Goal: Task Accomplishment & Management: Complete application form

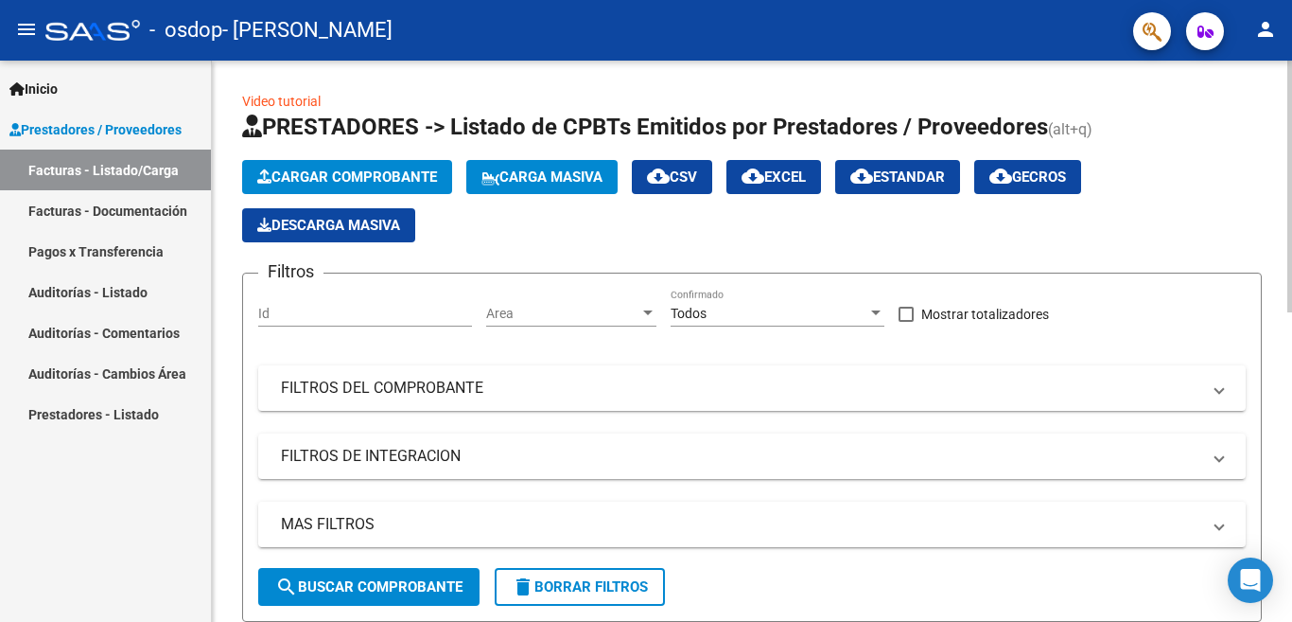
click at [315, 178] on span "Cargar Comprobante" at bounding box center [347, 176] width 180 height 17
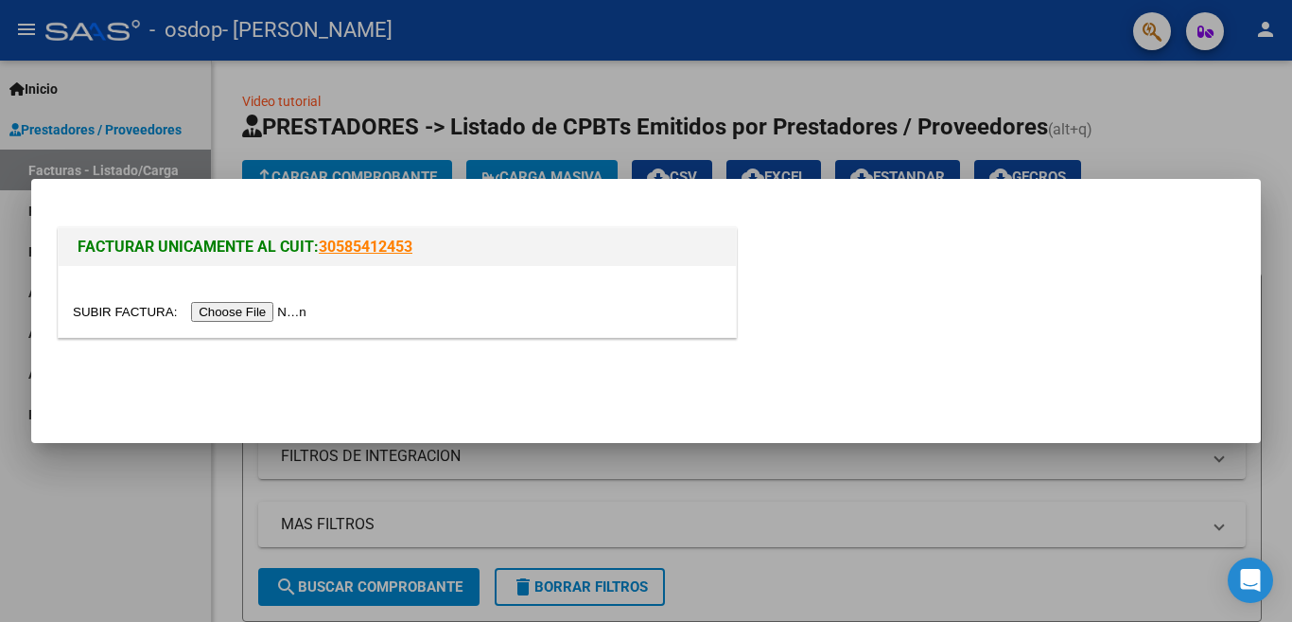
click at [217, 310] on input "file" at bounding box center [192, 312] width 239 height 20
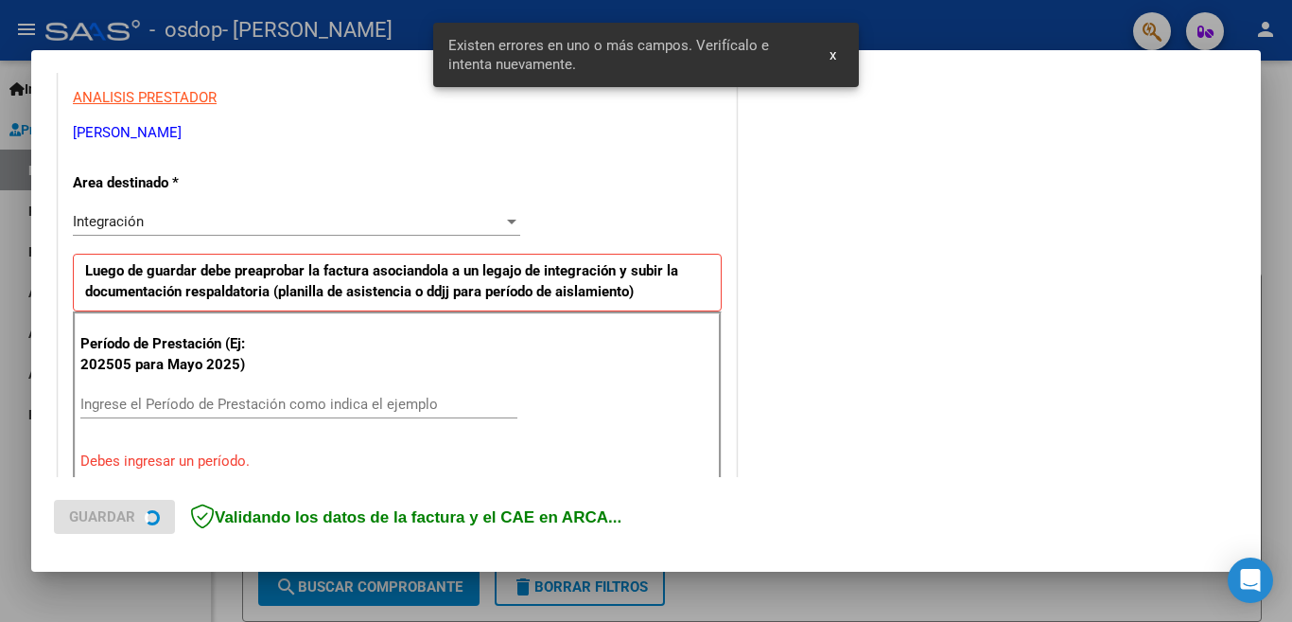
scroll to position [421, 0]
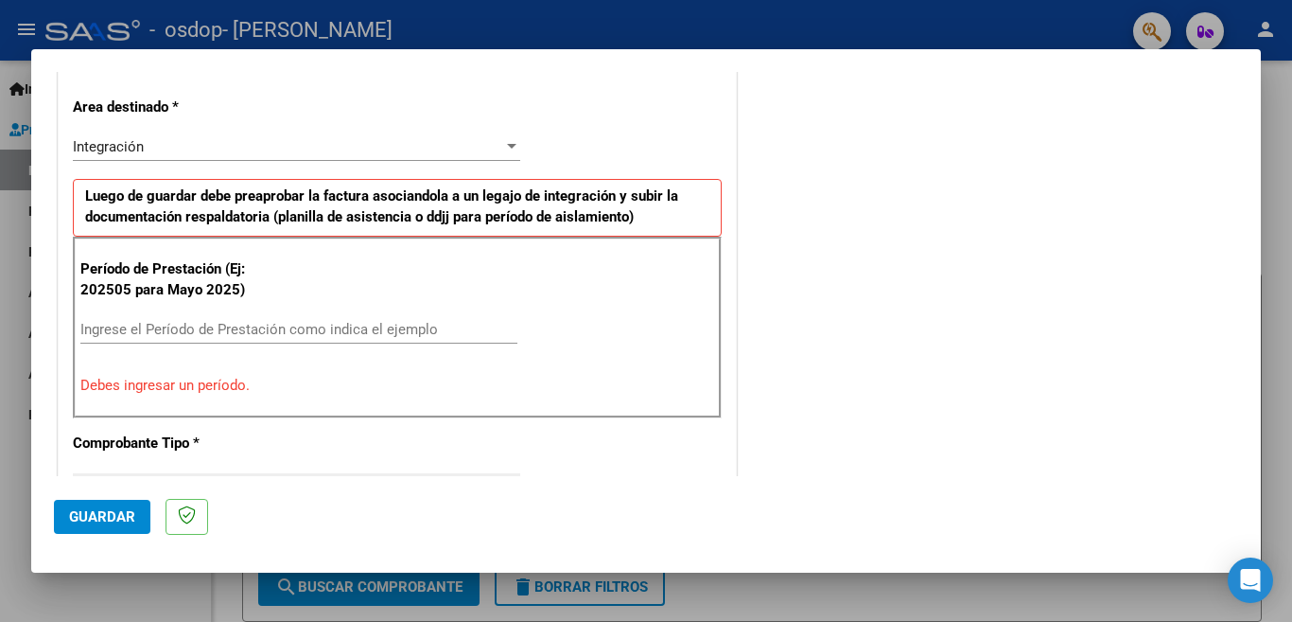
click at [227, 326] on input "Ingrese el Período de Prestación como indica el ejemplo" at bounding box center [298, 329] width 437 height 17
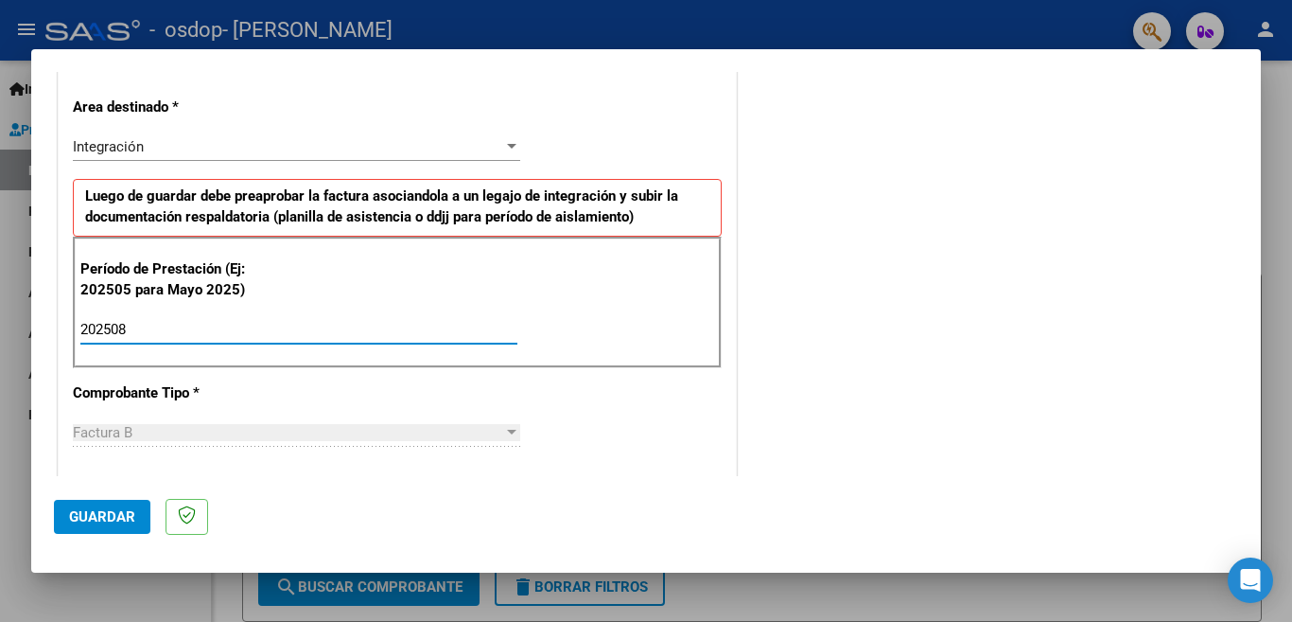
type input "202508"
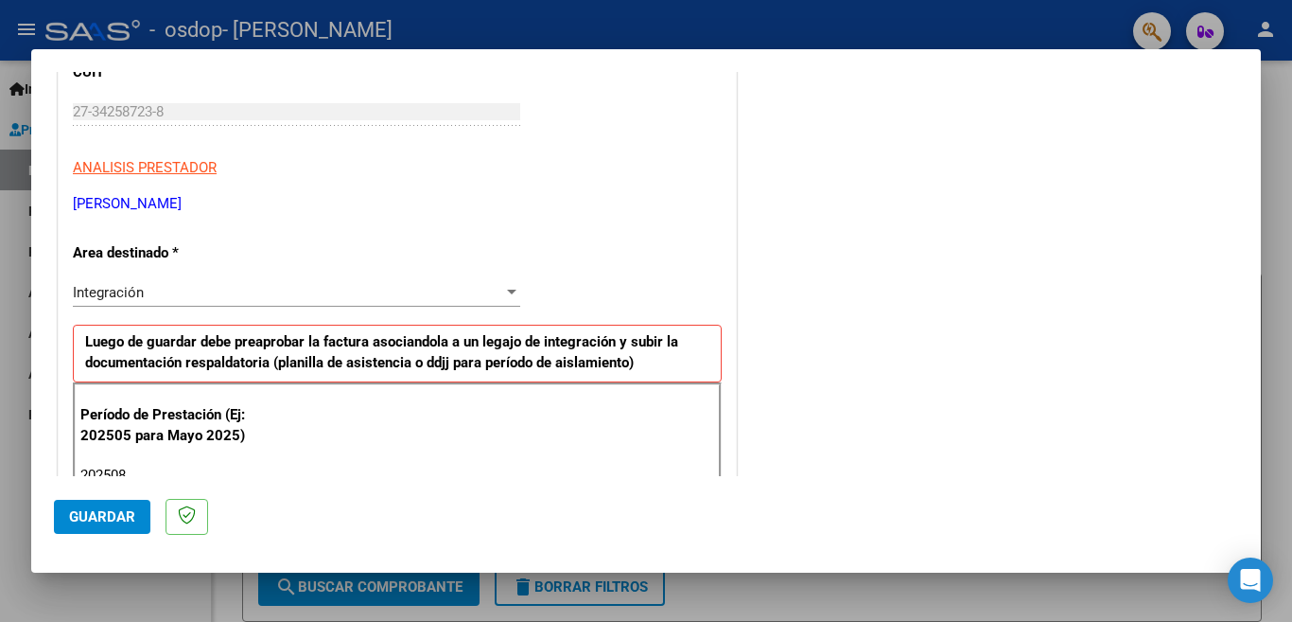
scroll to position [263, 0]
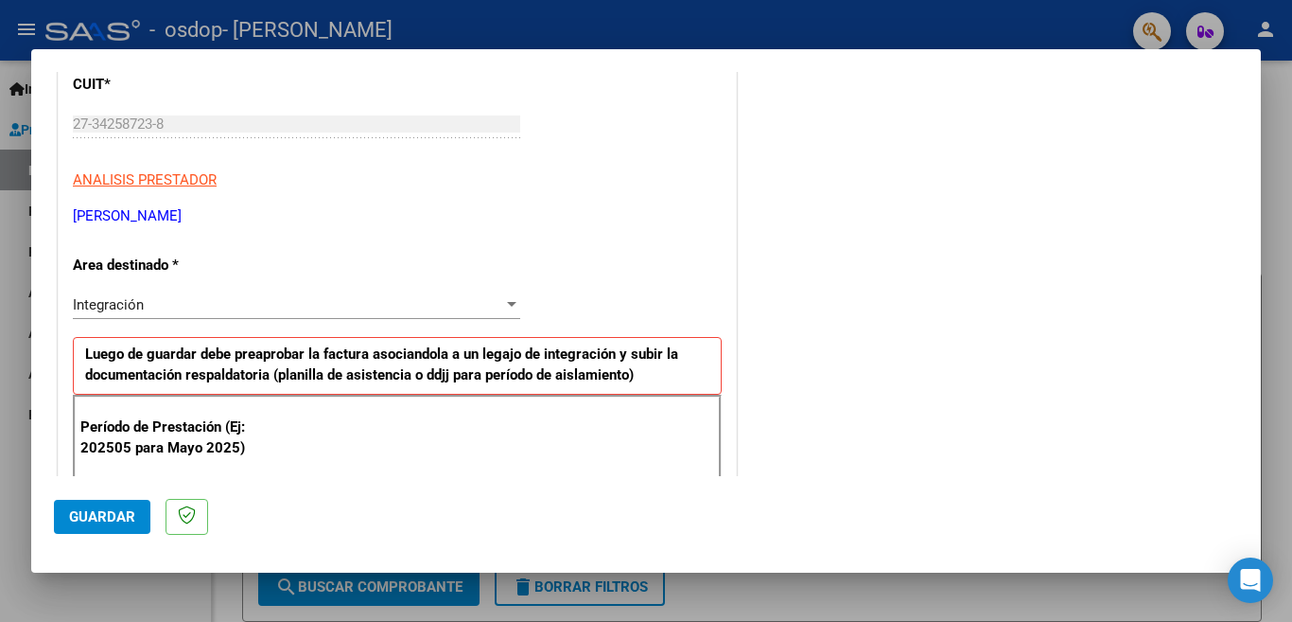
click at [198, 301] on div "Integración" at bounding box center [288, 304] width 430 height 17
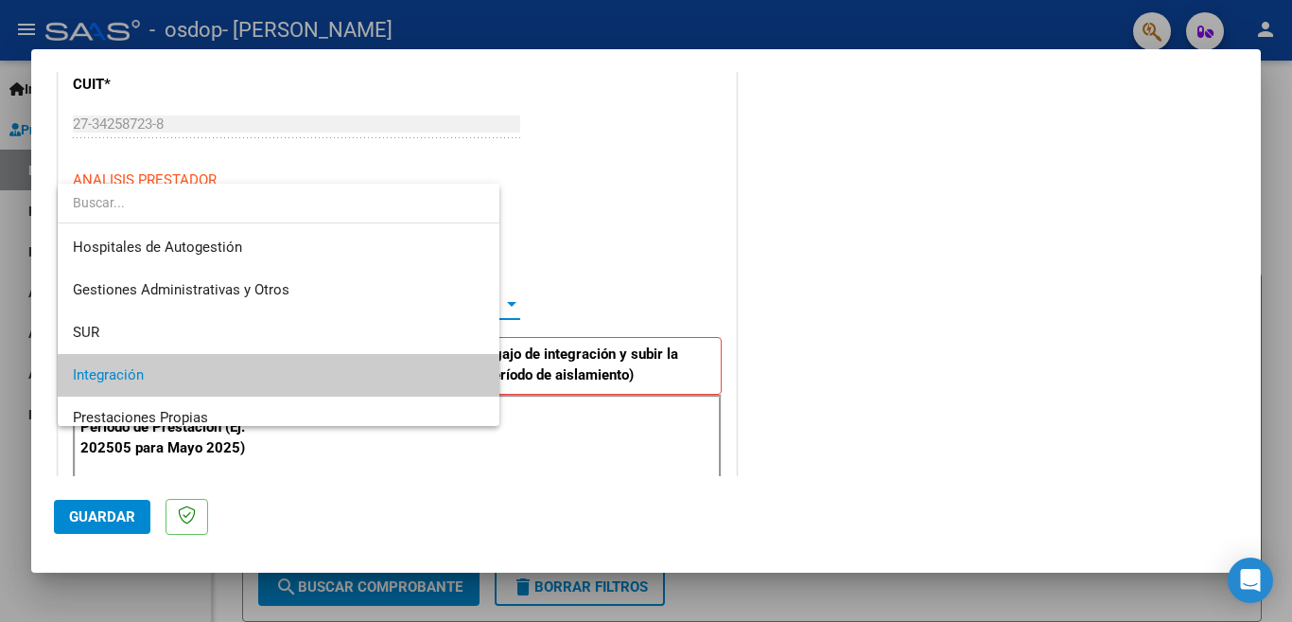
scroll to position [70, 0]
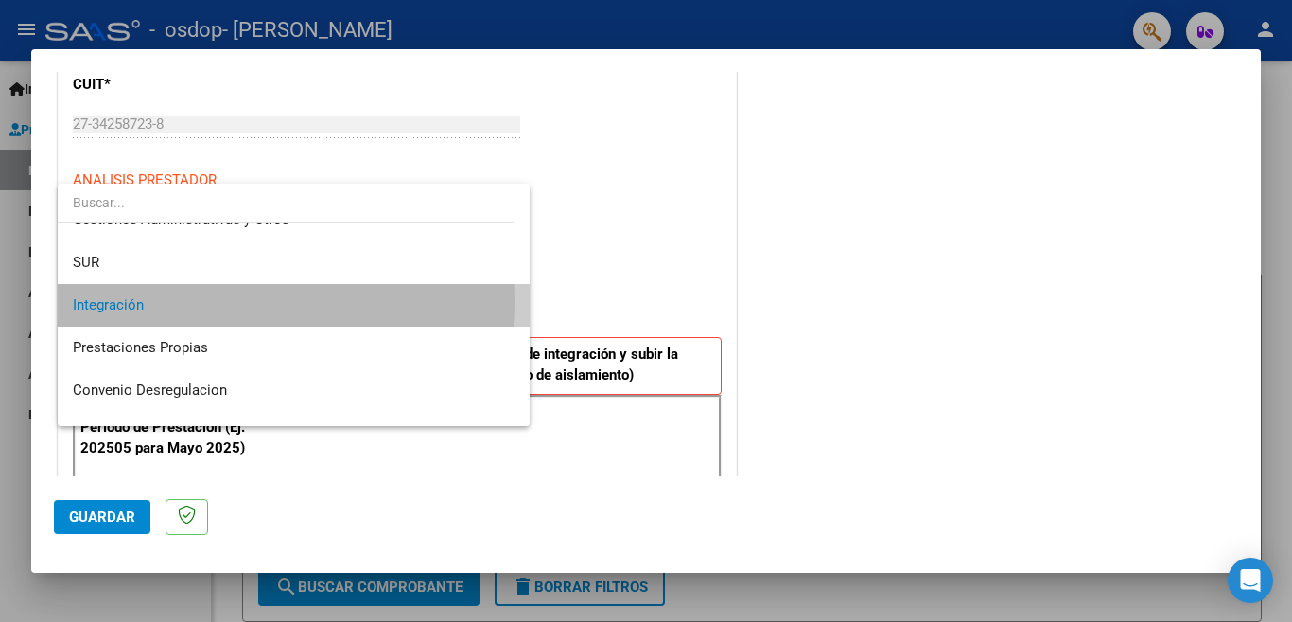
click at [198, 301] on span "Integración" at bounding box center [294, 305] width 442 height 43
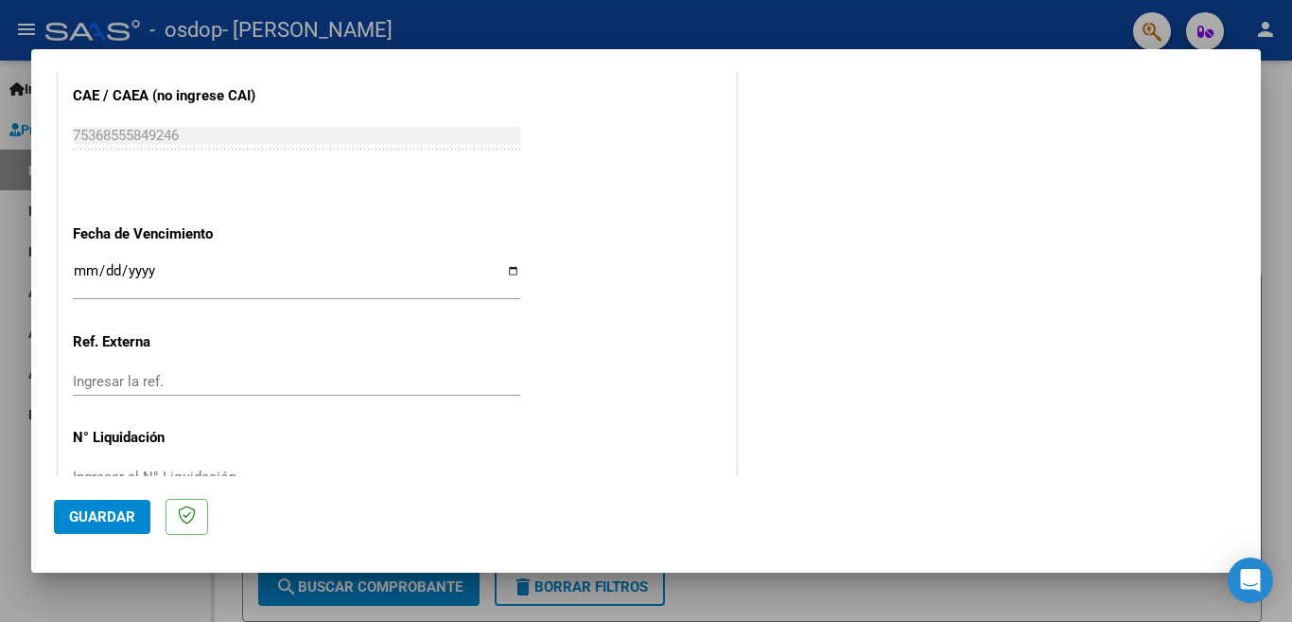
scroll to position [1238, 0]
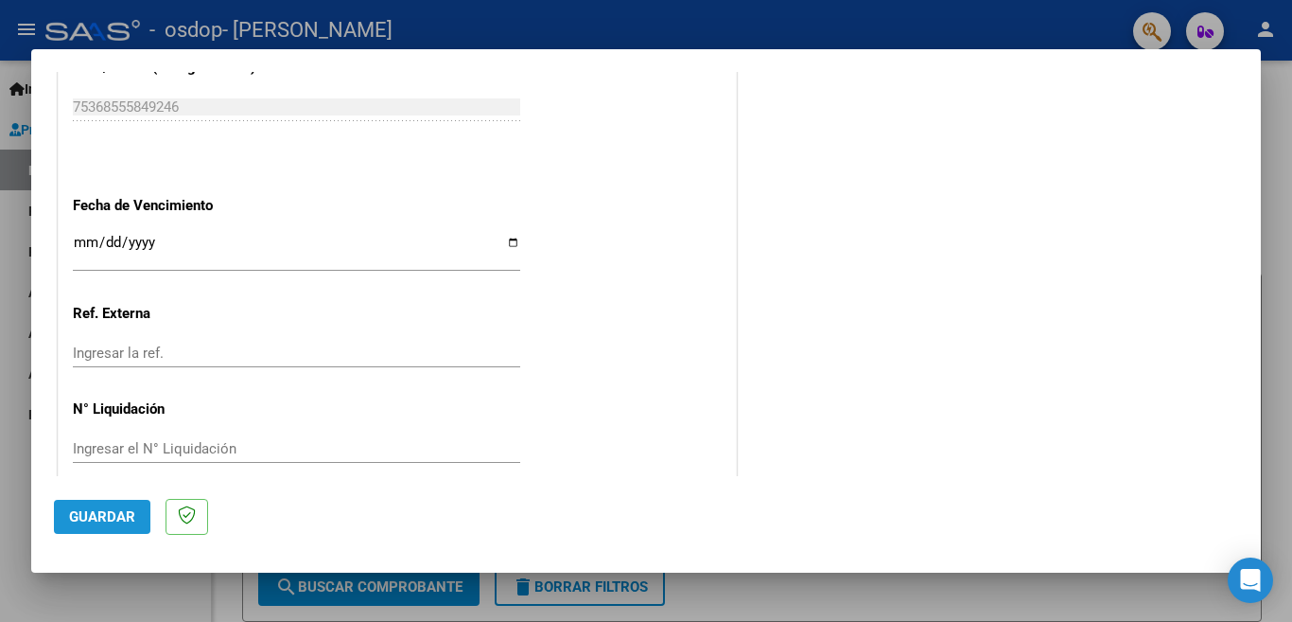
click at [80, 507] on button "Guardar" at bounding box center [102, 517] width 97 height 34
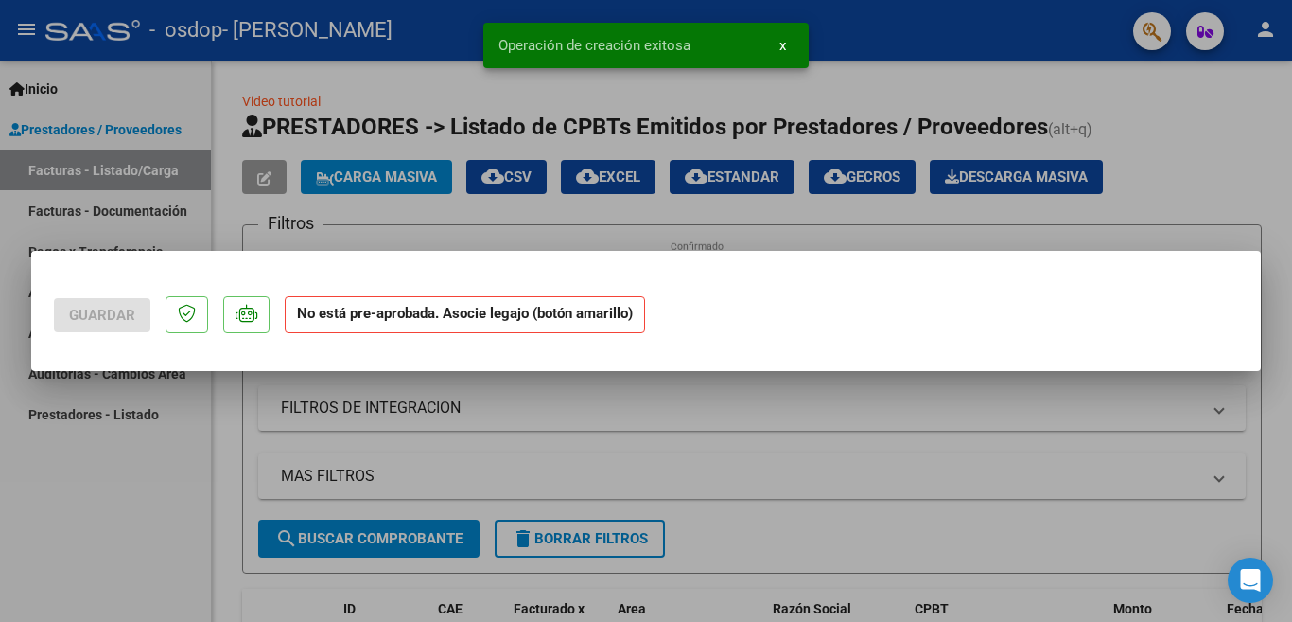
scroll to position [0, 0]
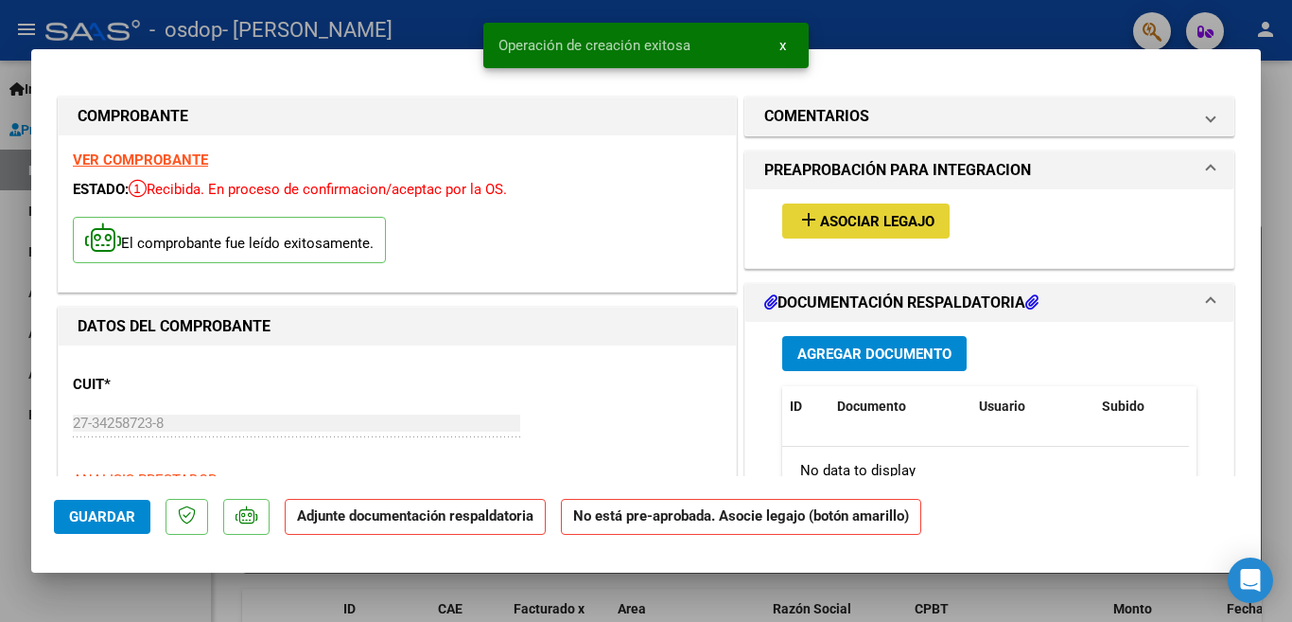
click at [864, 219] on span "Asociar Legajo" at bounding box center [877, 221] width 114 height 17
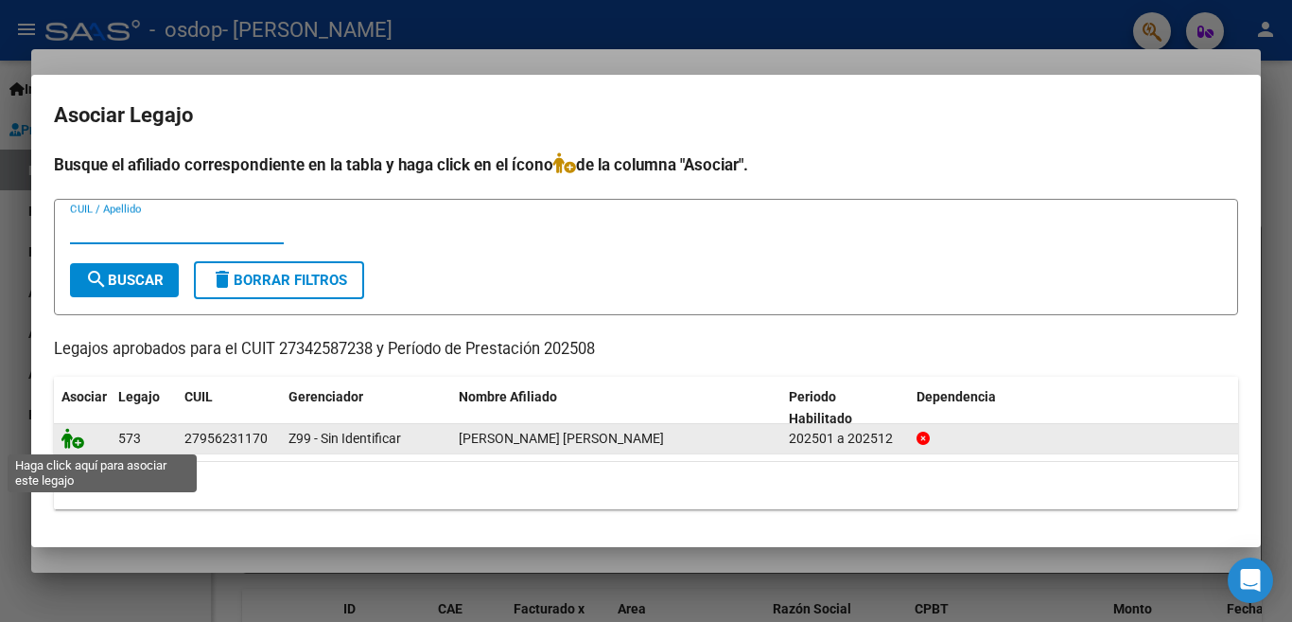
click at [80, 438] on icon at bounding box center [72, 438] width 23 height 21
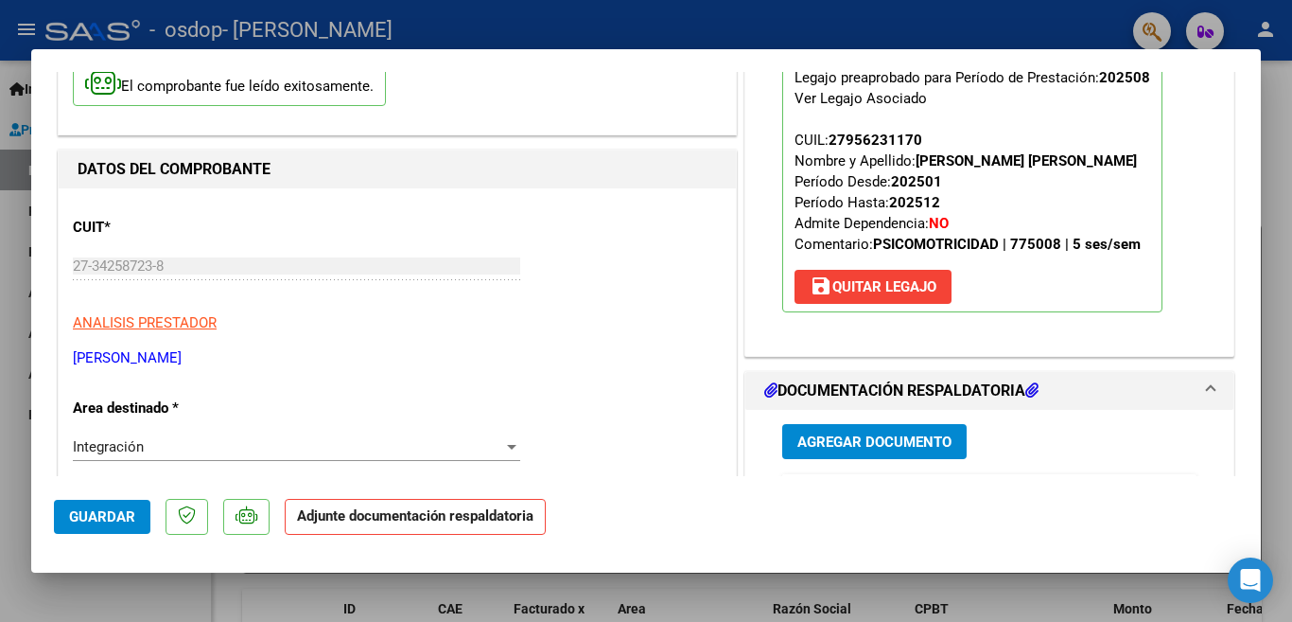
scroll to position [315, 0]
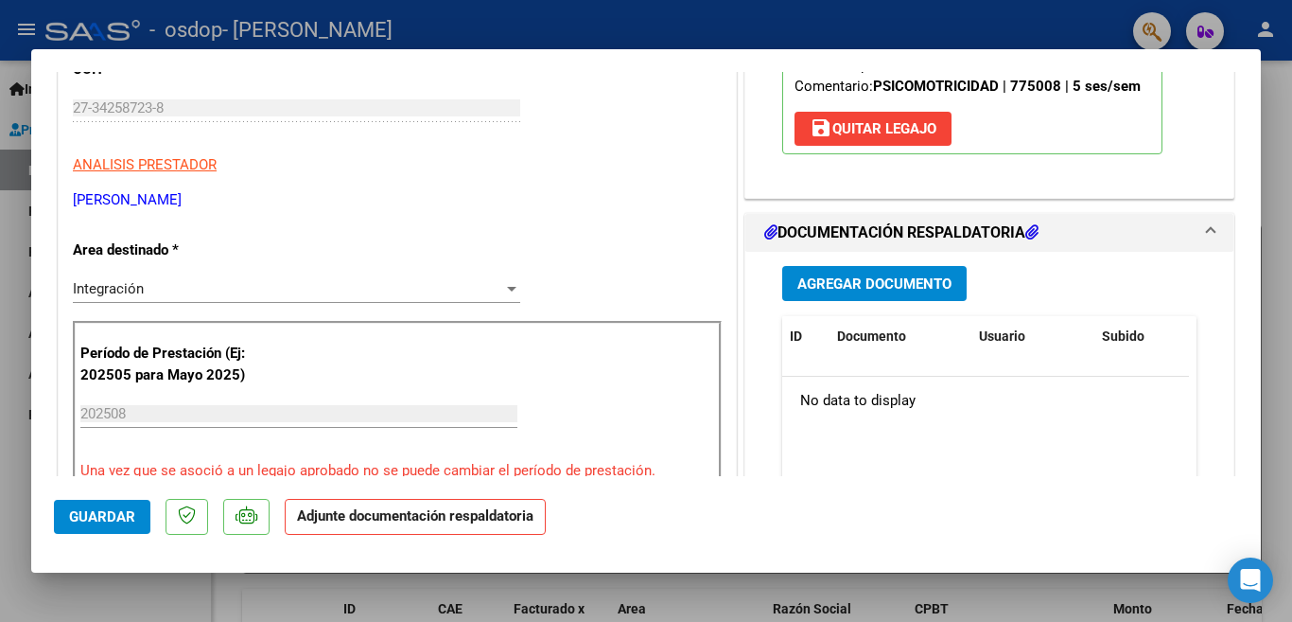
click at [861, 295] on button "Agregar Documento" at bounding box center [874, 283] width 184 height 35
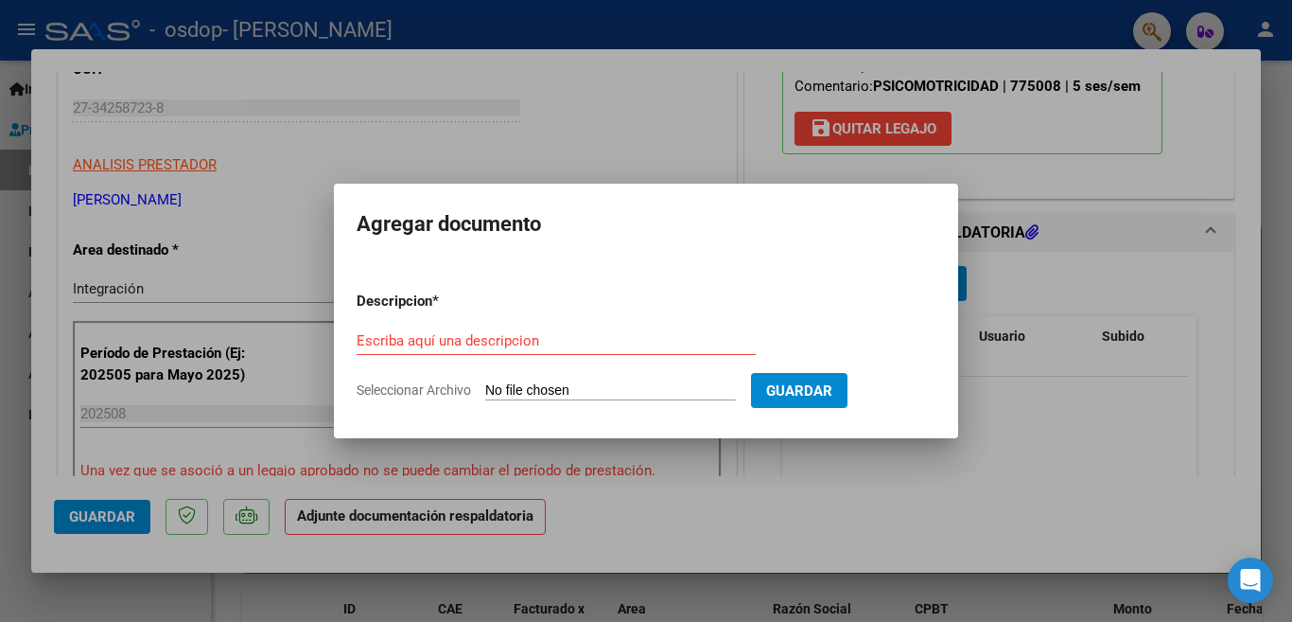
click at [509, 388] on input "Seleccionar Archivo" at bounding box center [610, 391] width 251 height 18
type input "C:\fakepath\[PERSON_NAME] planilla.pdf"
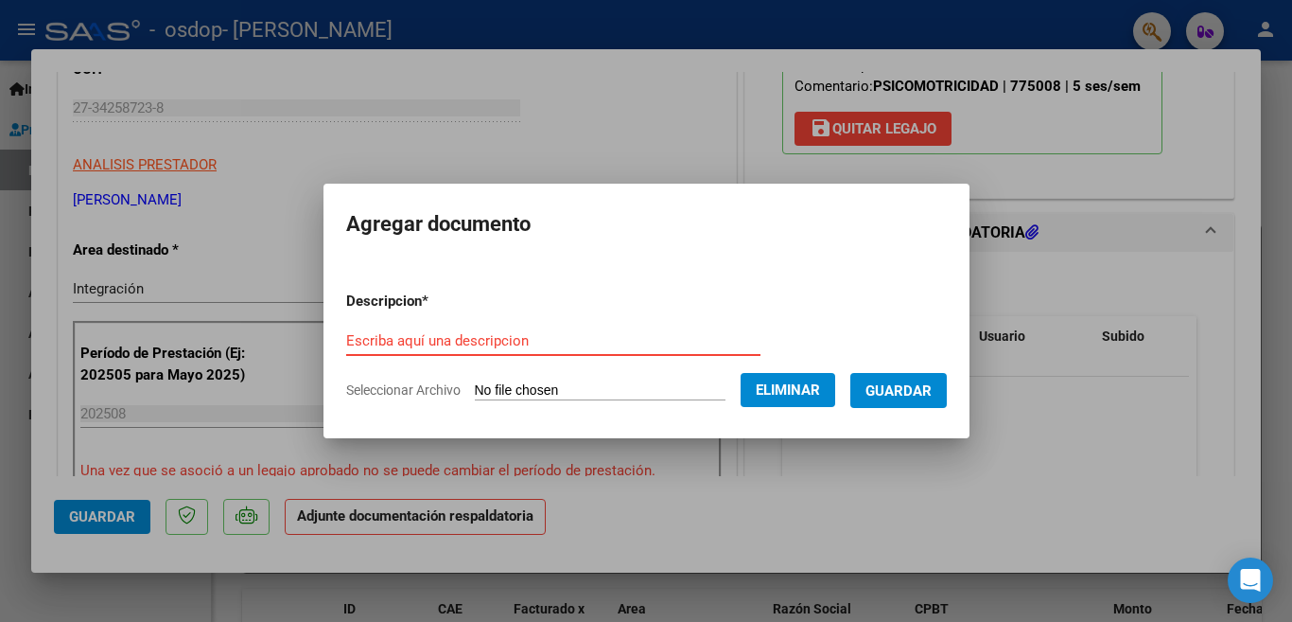
click at [412, 333] on input "Escriba aquí una descripcion" at bounding box center [553, 340] width 414 height 17
type input "Planilla de asistencia"
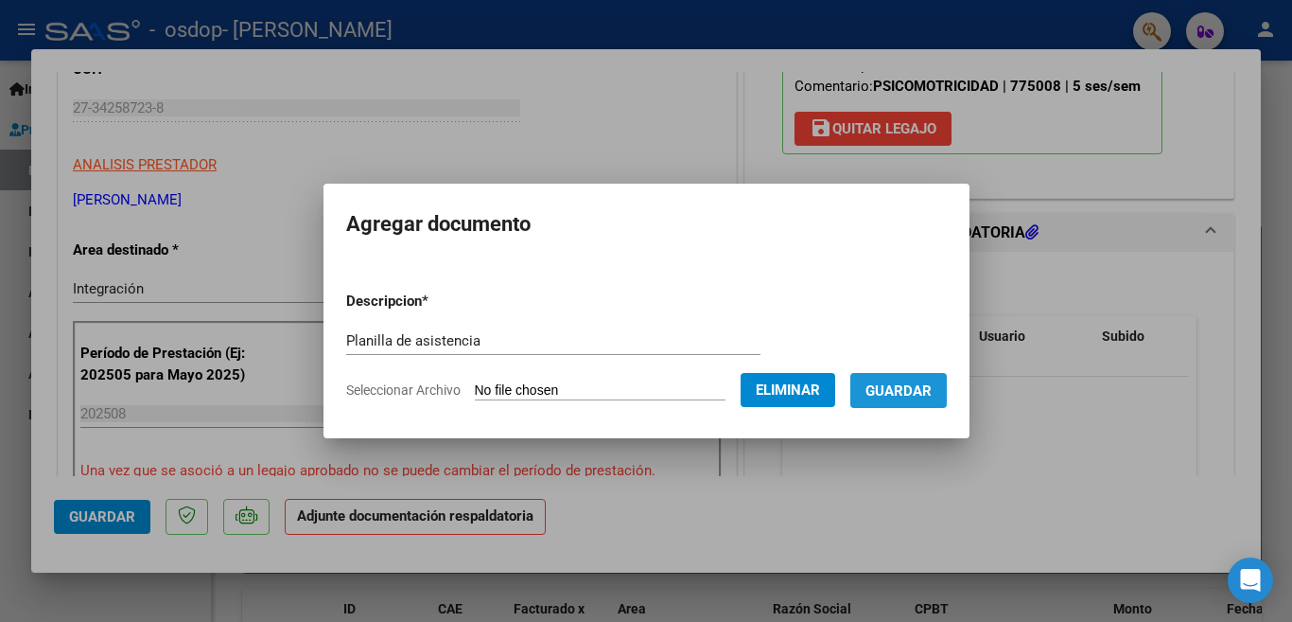
click at [932, 390] on span "Guardar" at bounding box center [899, 390] width 66 height 17
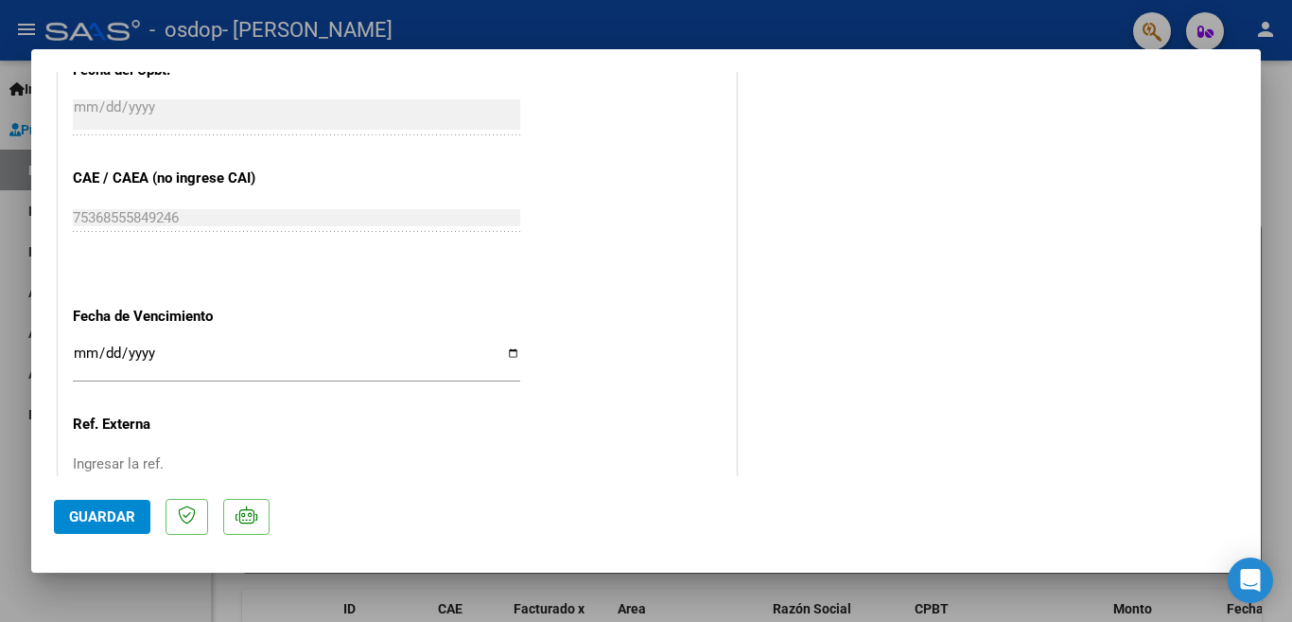
scroll to position [1266, 0]
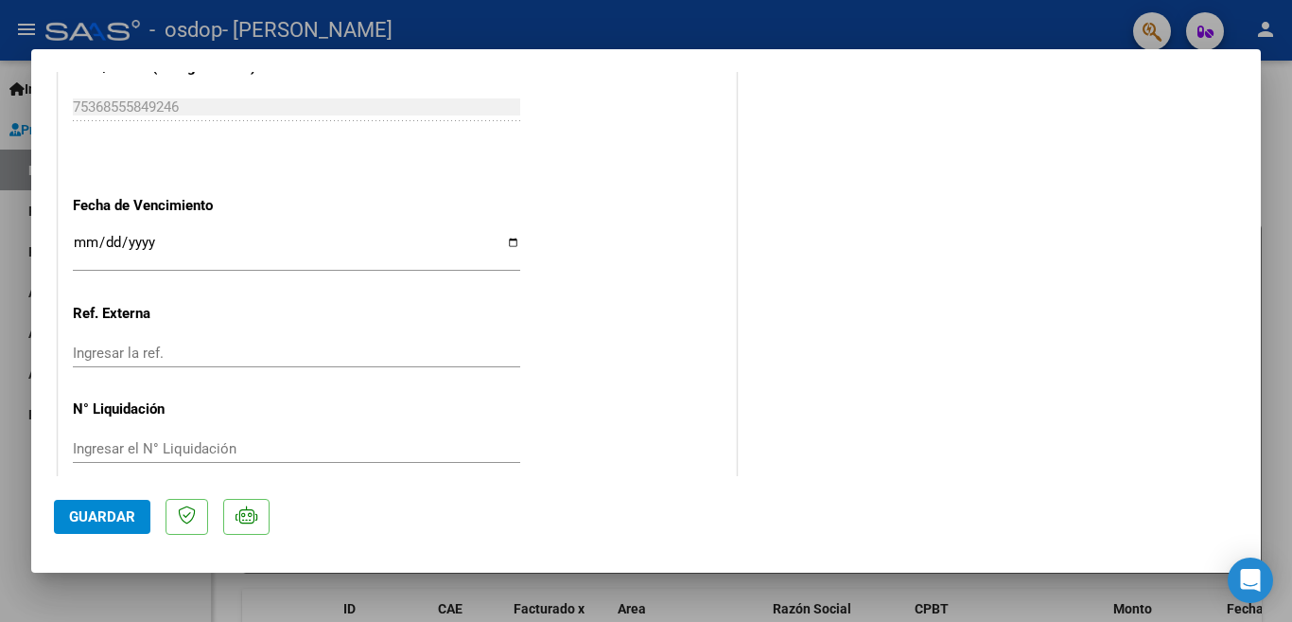
click at [114, 514] on span "Guardar" at bounding box center [102, 516] width 66 height 17
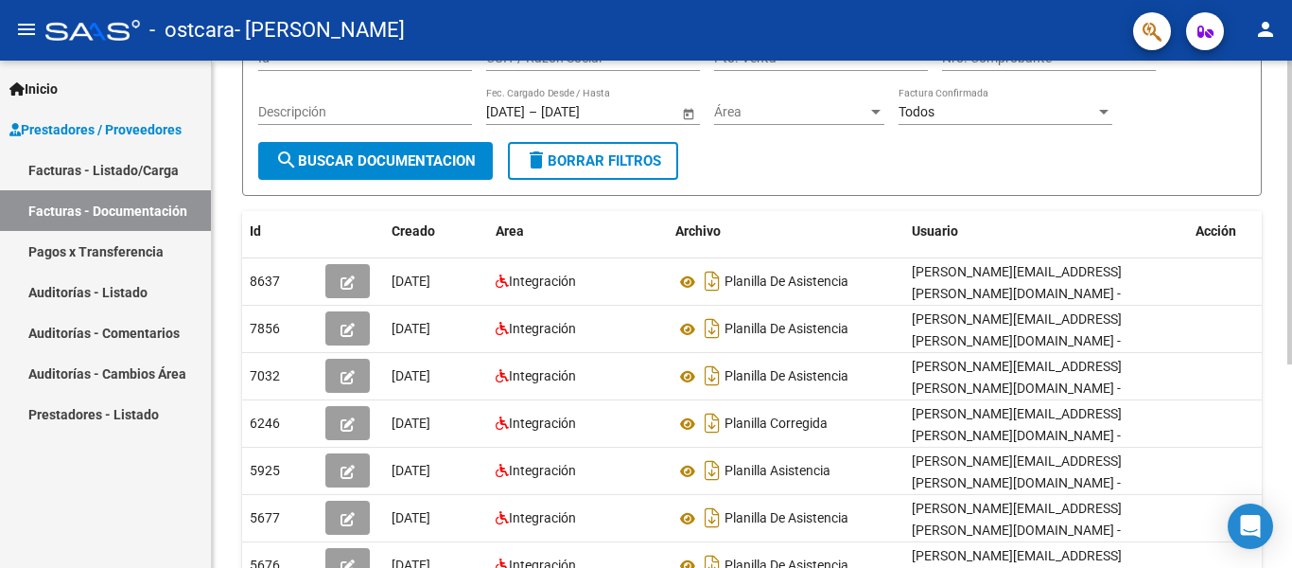
scroll to position [157, 0]
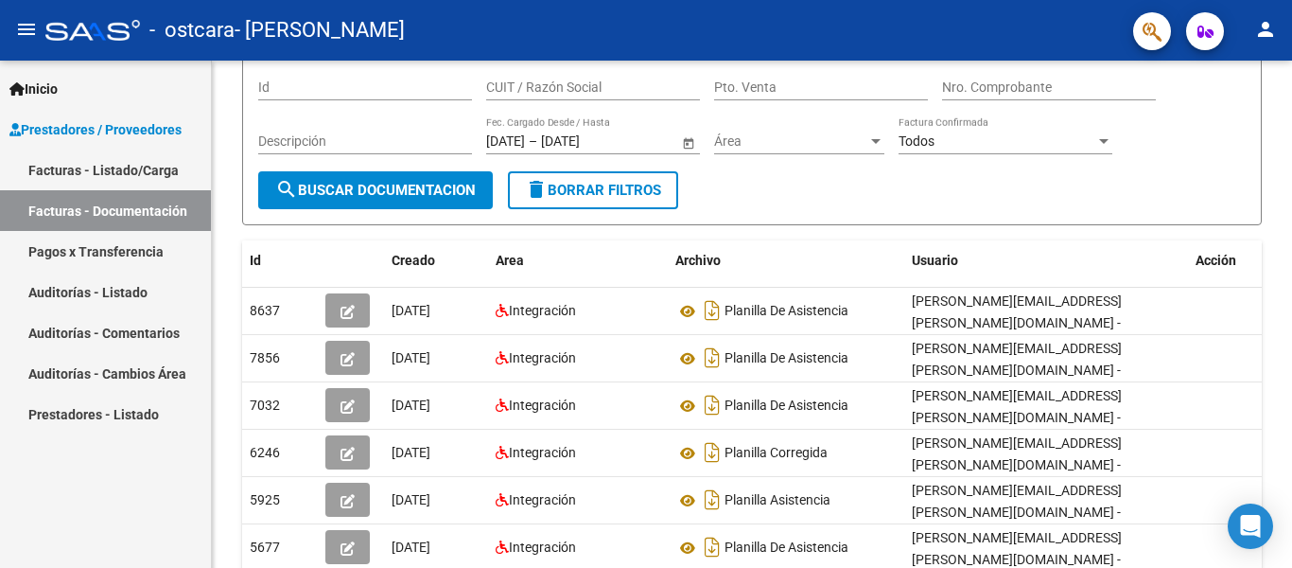
click at [68, 130] on span "Prestadores / Proveedores" at bounding box center [95, 129] width 172 height 21
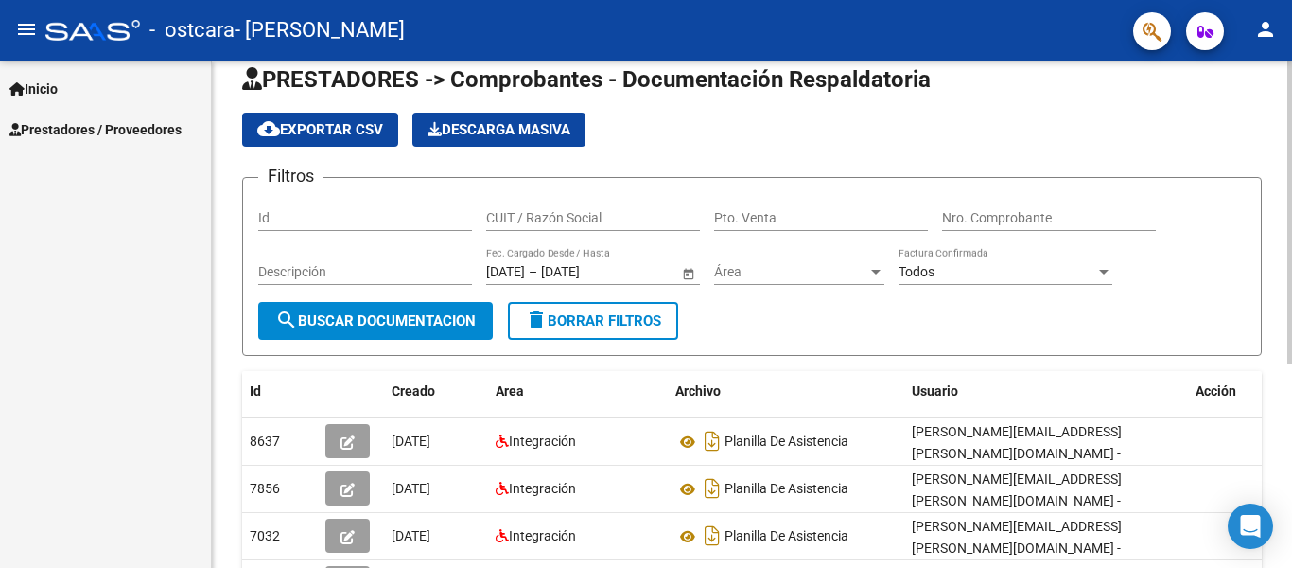
scroll to position [0, 0]
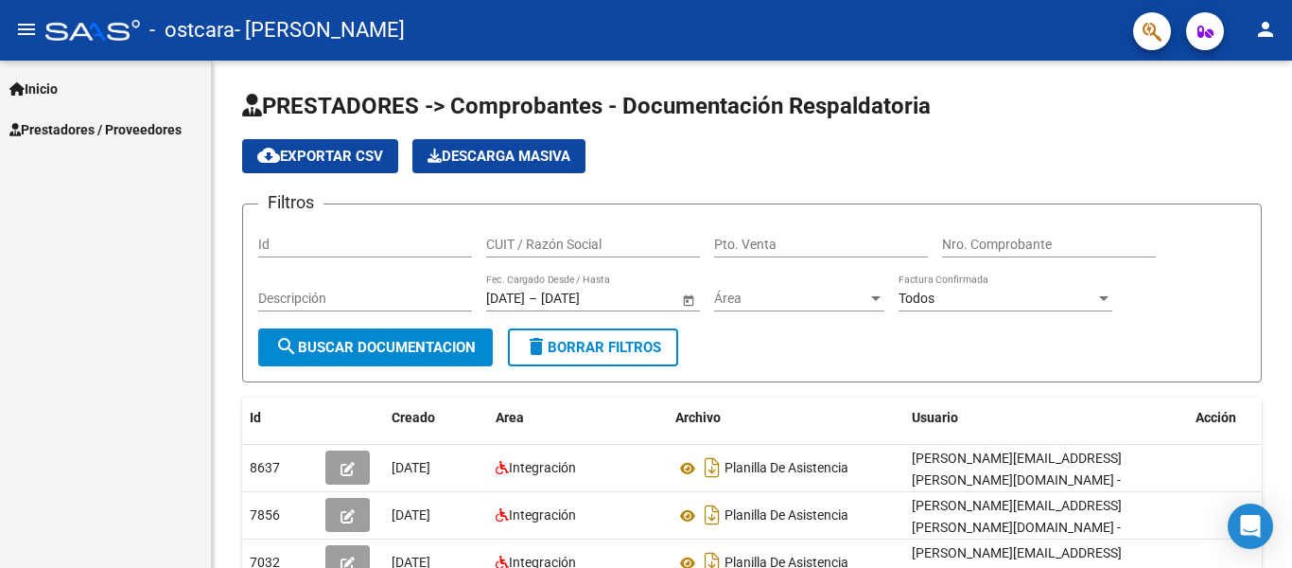
click at [58, 94] on span "Inicio" at bounding box center [33, 89] width 48 height 21
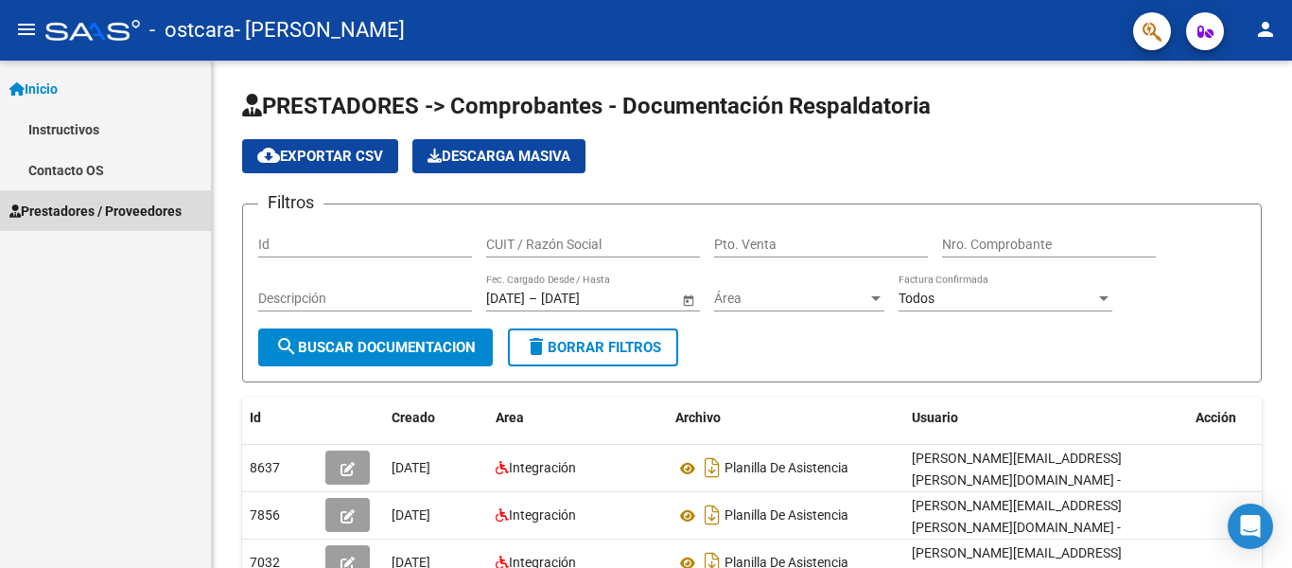
click at [100, 221] on link "Prestadores / Proveedores" at bounding box center [105, 210] width 211 height 41
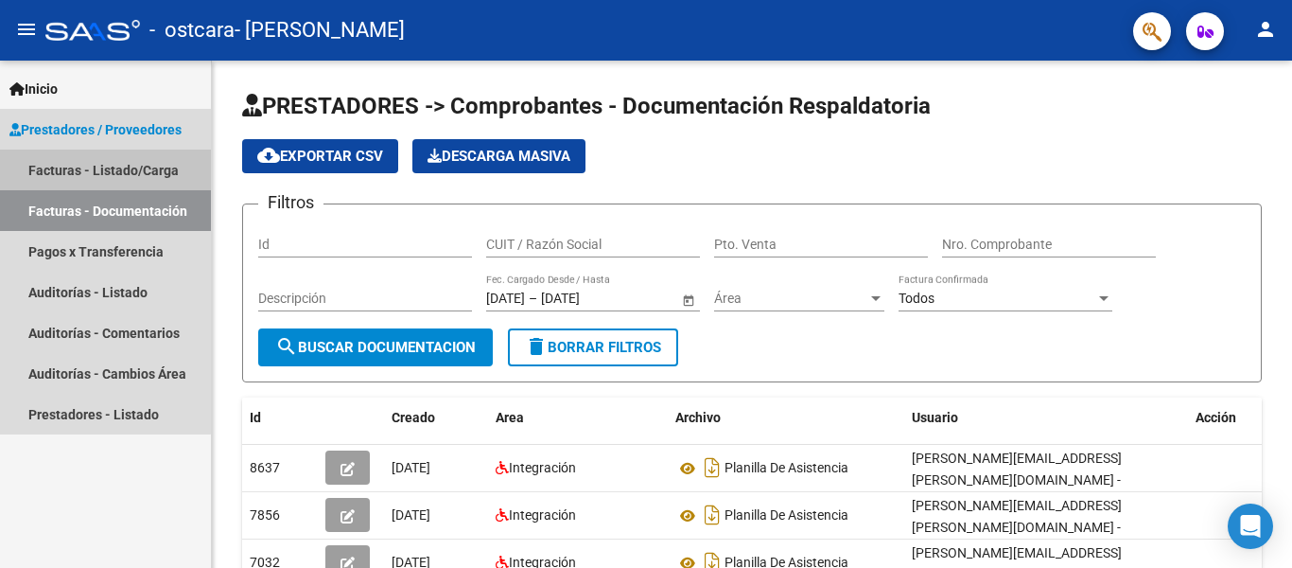
click at [64, 171] on link "Facturas - Listado/Carga" at bounding box center [105, 169] width 211 height 41
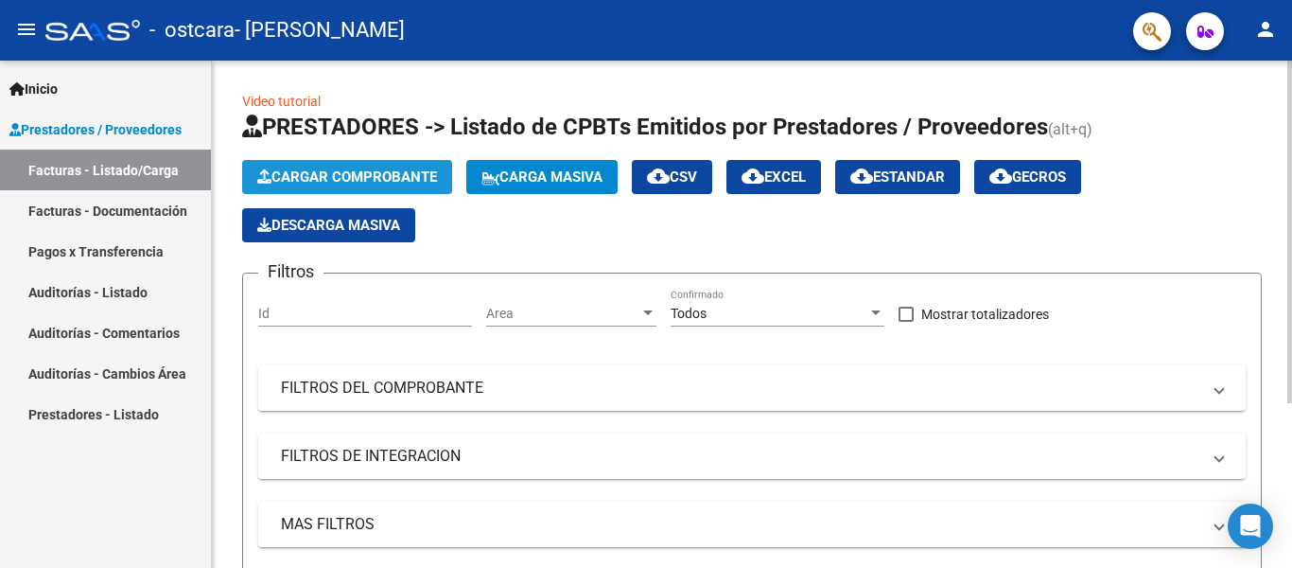
click at [327, 180] on span "Cargar Comprobante" at bounding box center [347, 176] width 180 height 17
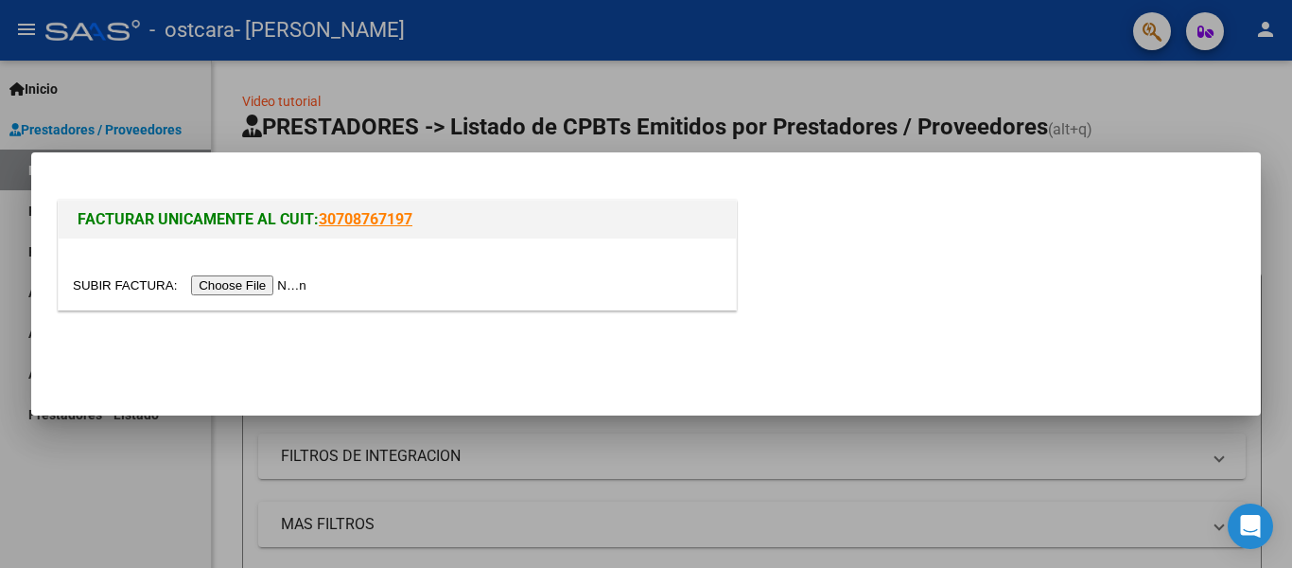
click at [216, 284] on input "file" at bounding box center [192, 285] width 239 height 20
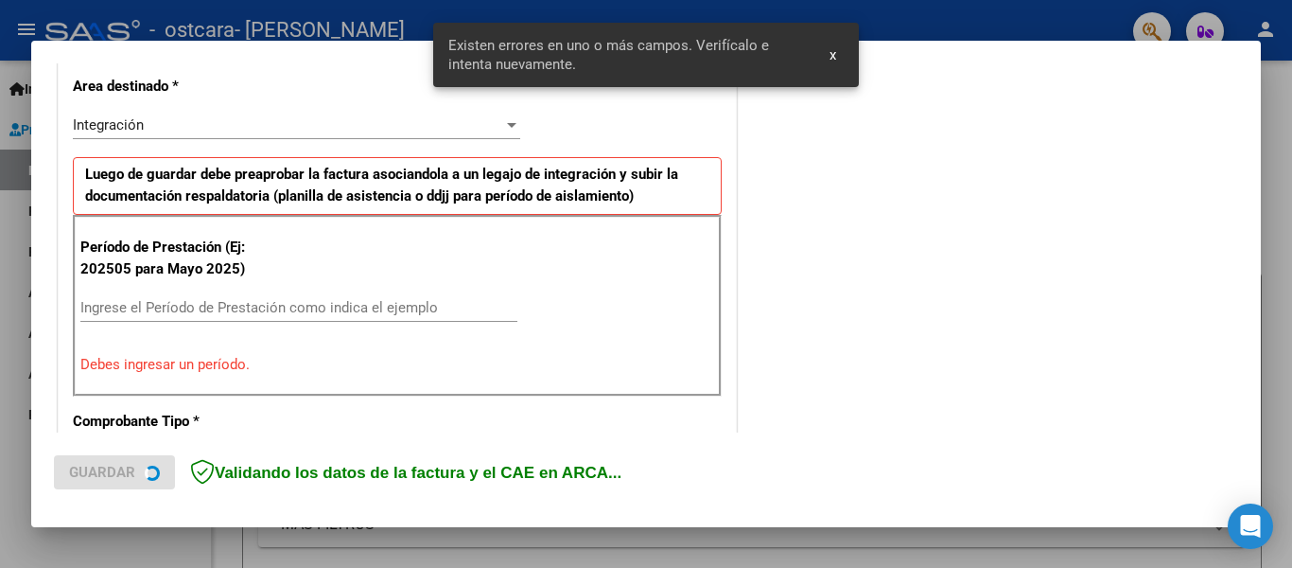
scroll to position [439, 0]
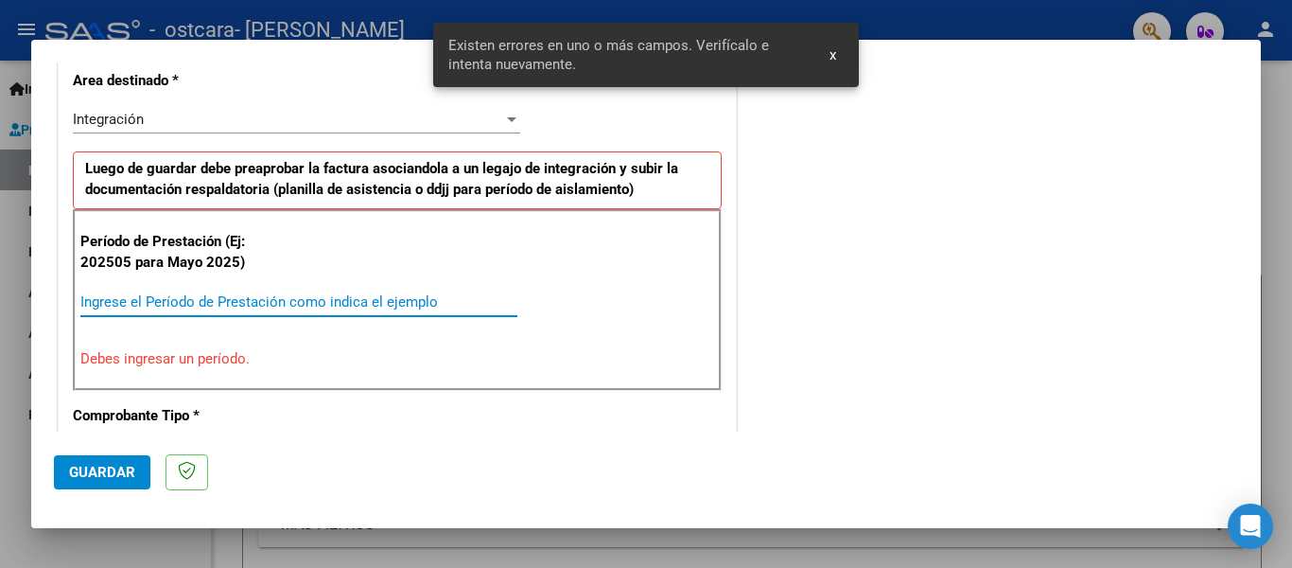
drag, startPoint x: 158, startPoint y: 301, endPoint x: 179, endPoint y: 308, distance: 22.1
click at [159, 301] on input "Ingrese el Período de Prestación como indica el ejemplo" at bounding box center [298, 301] width 437 height 17
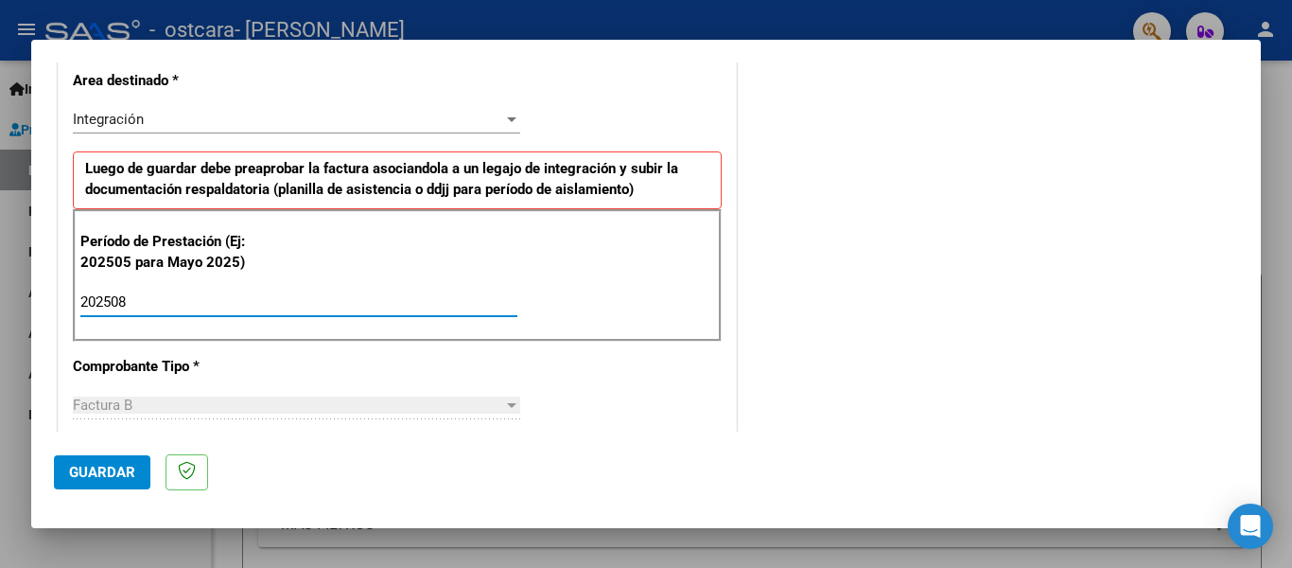
type input "202508"
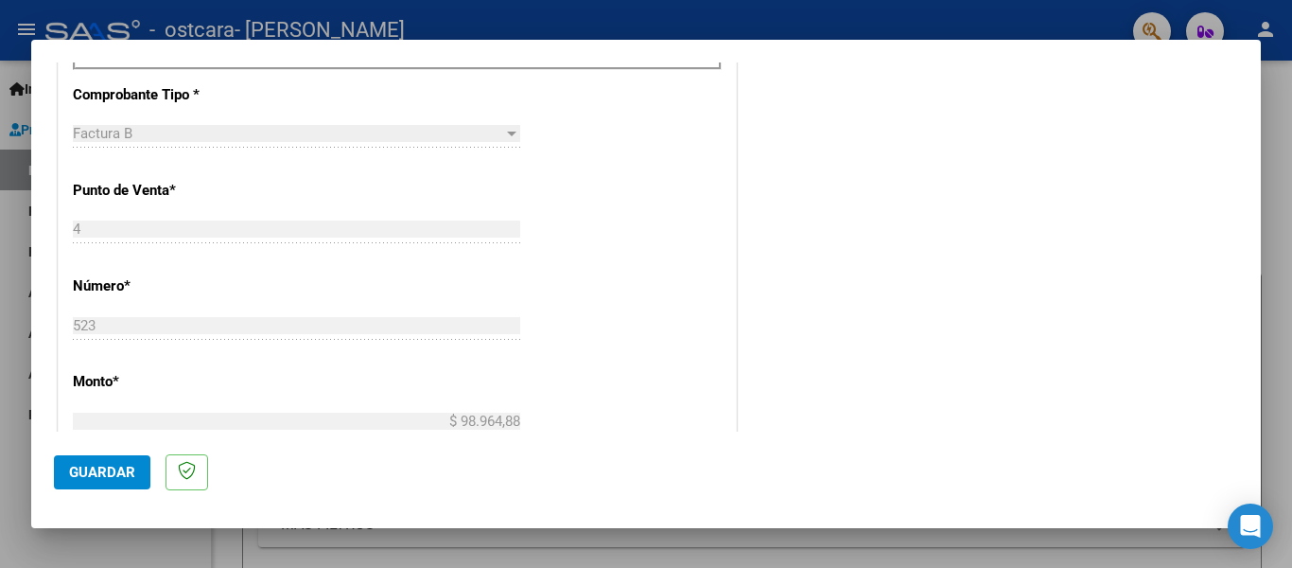
scroll to position [754, 0]
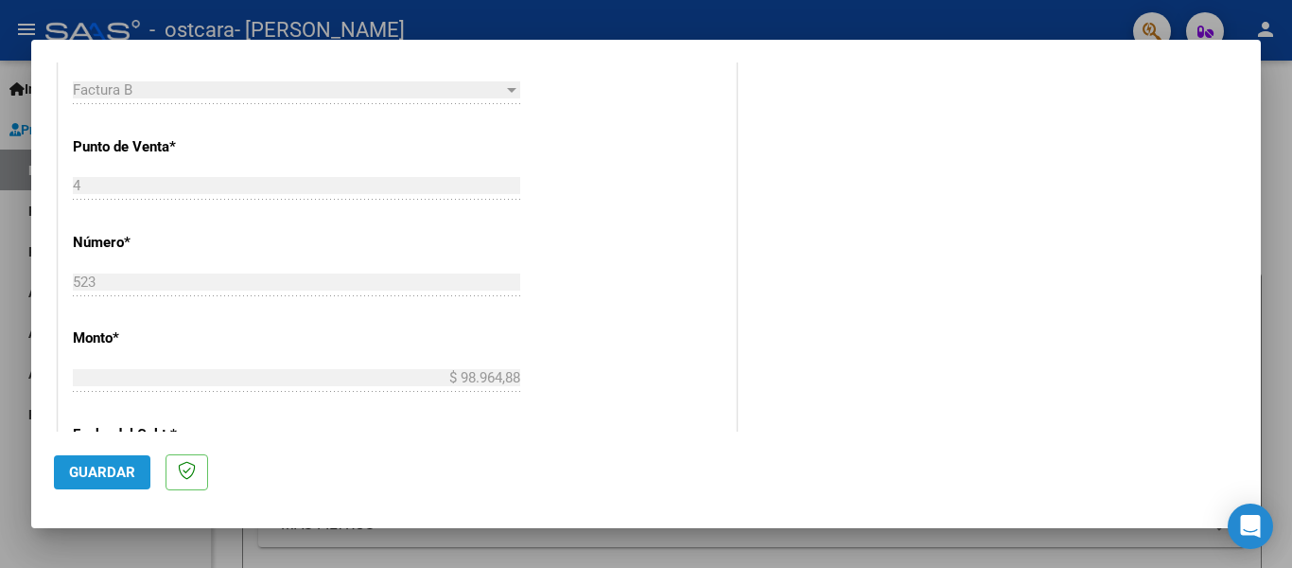
click at [107, 476] on span "Guardar" at bounding box center [102, 472] width 66 height 17
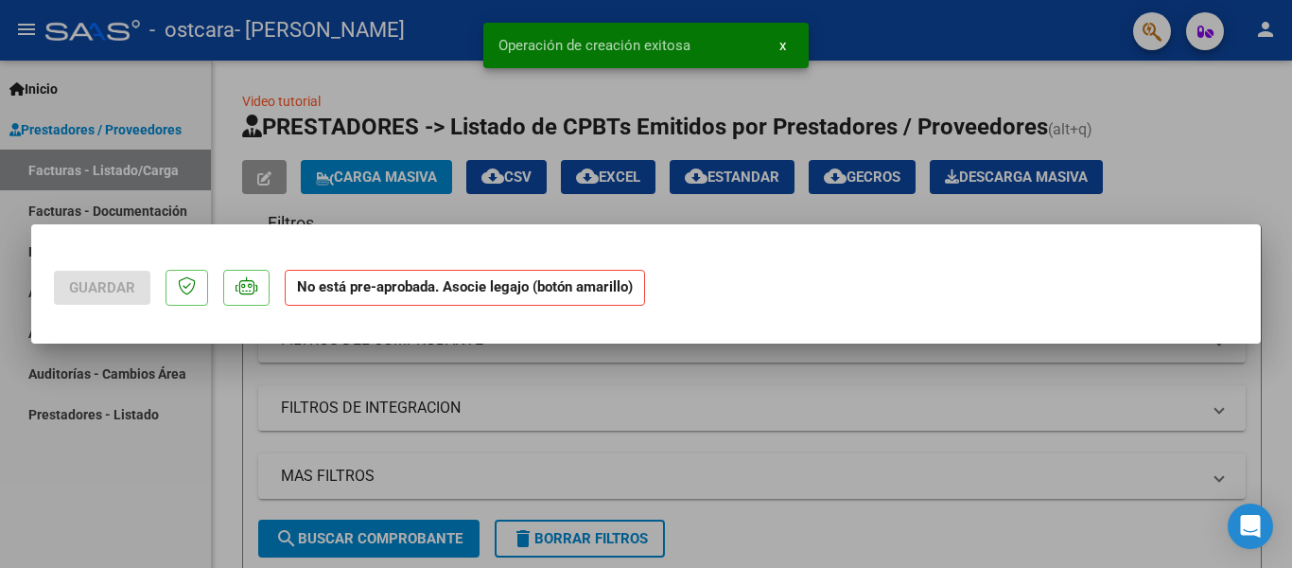
scroll to position [0, 0]
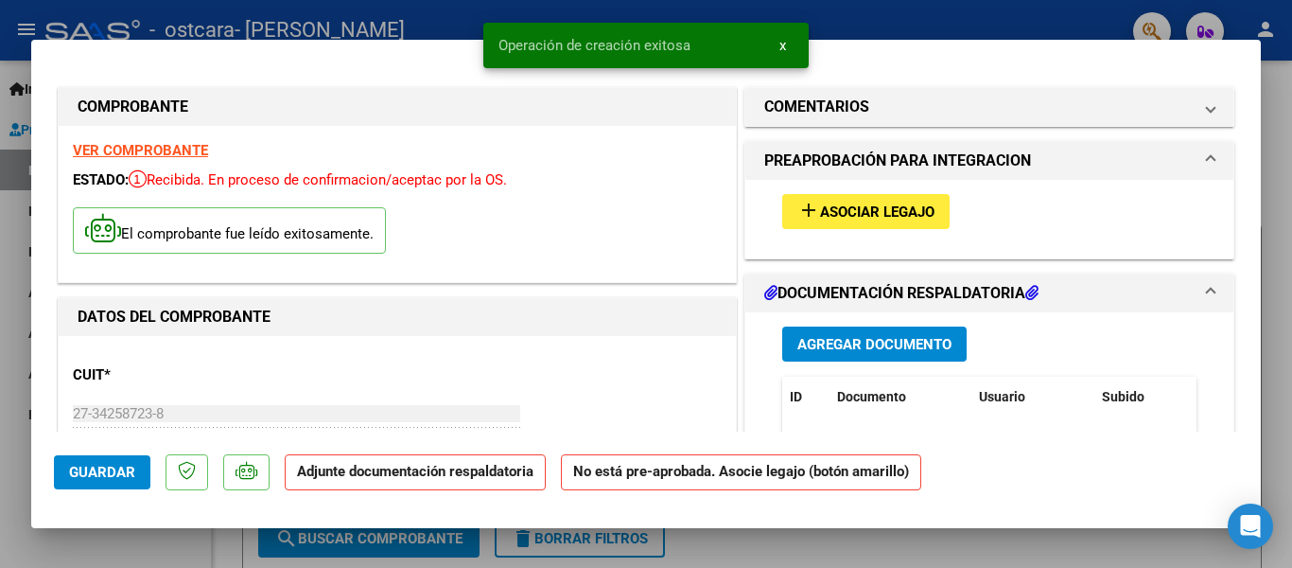
click at [831, 211] on span "Asociar Legajo" at bounding box center [877, 211] width 114 height 17
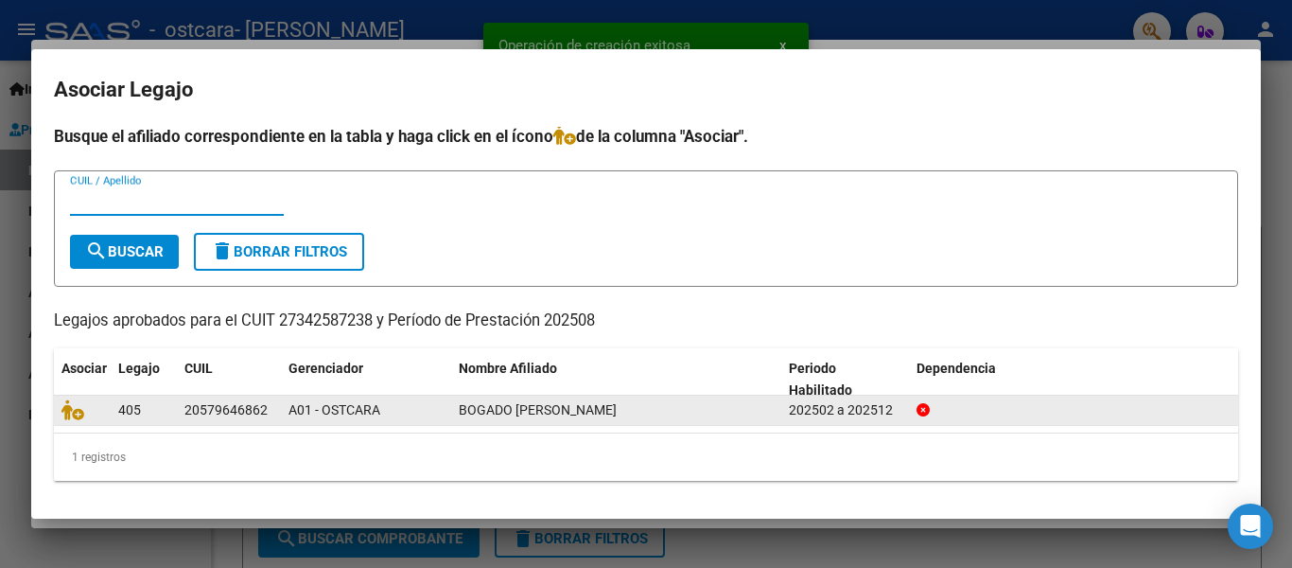
scroll to position [4, 0]
click at [69, 416] on icon at bounding box center [72, 409] width 23 height 21
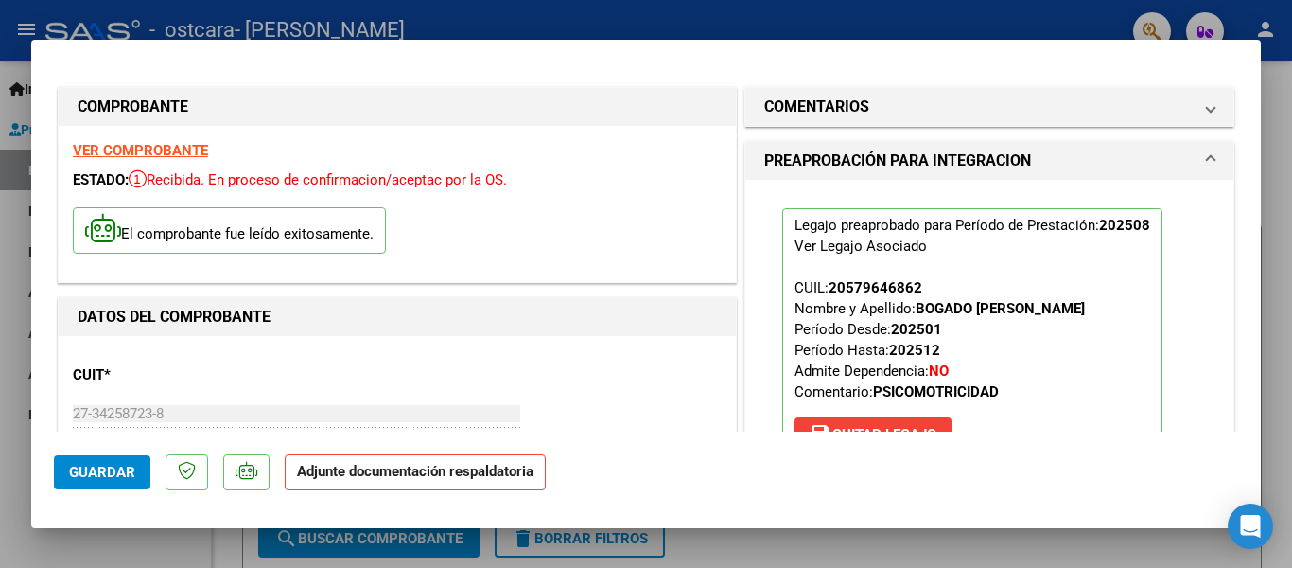
scroll to position [315, 0]
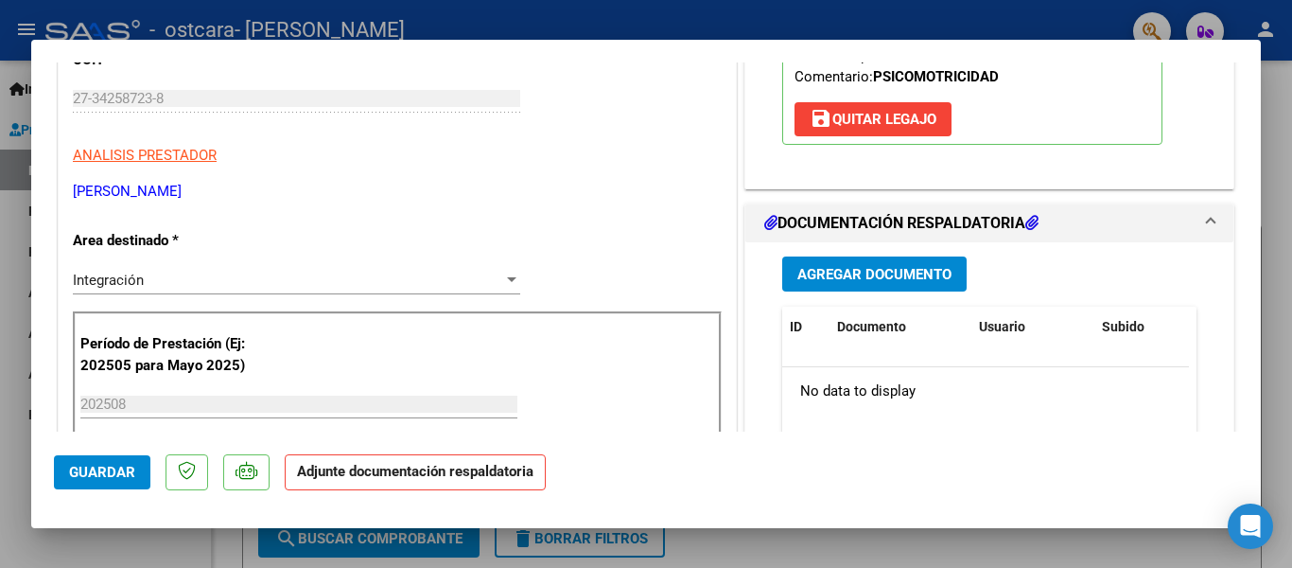
click at [825, 276] on span "Agregar Documento" at bounding box center [875, 274] width 154 height 17
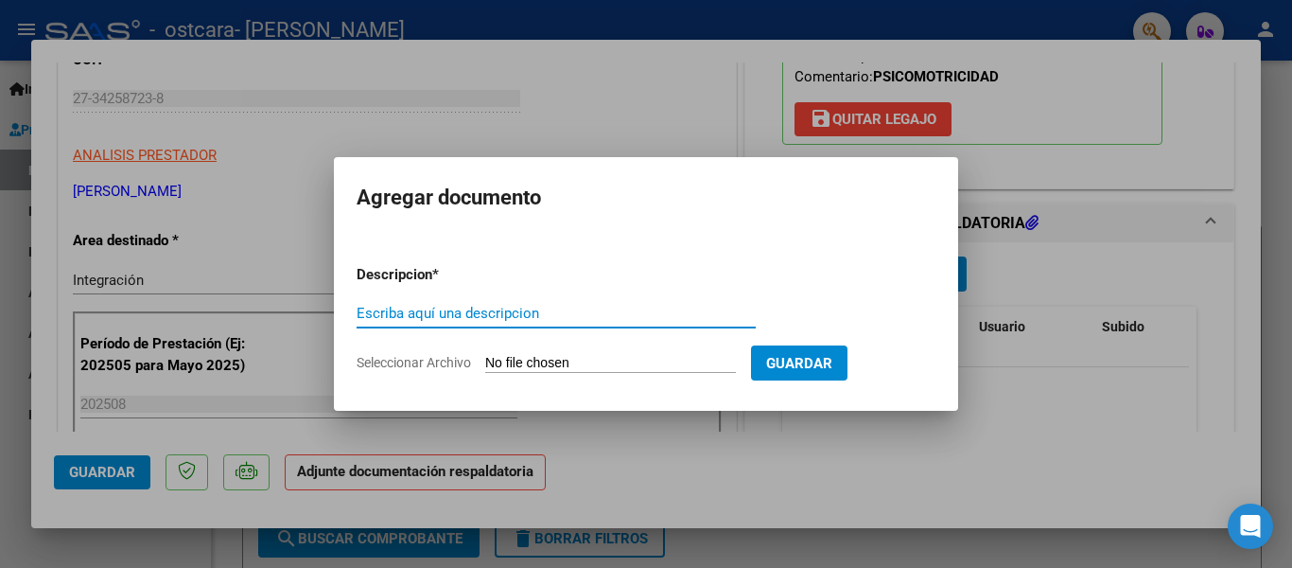
click at [382, 355] on span "Seleccionar Archivo" at bounding box center [414, 362] width 114 height 15
click at [485, 355] on input "Seleccionar Archivo" at bounding box center [610, 364] width 251 height 18
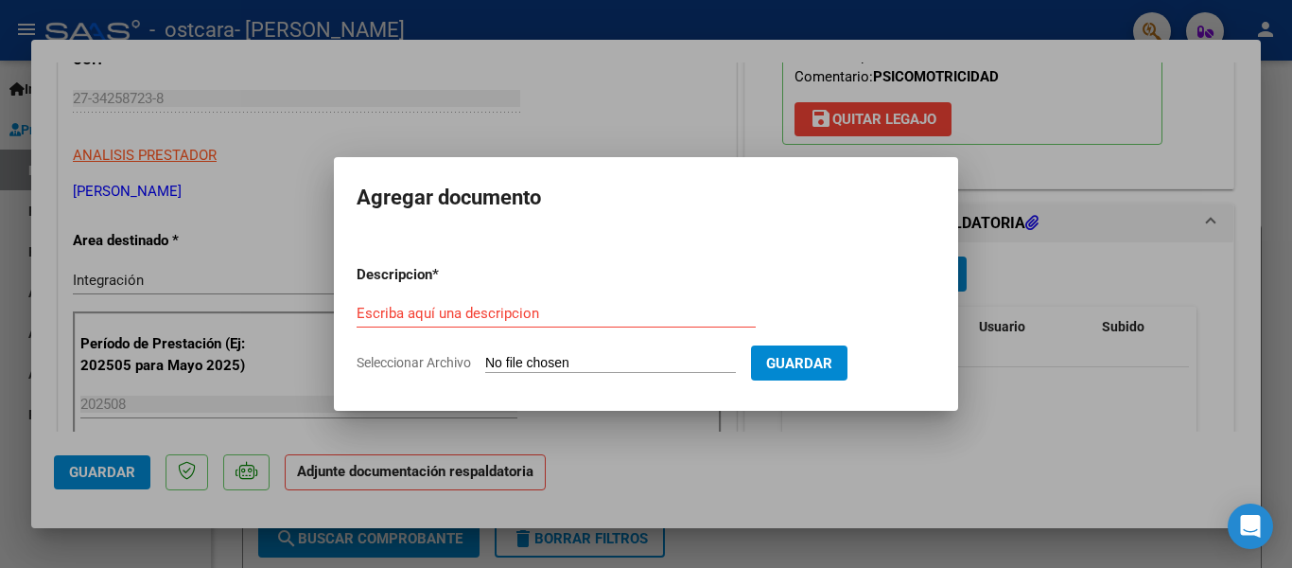
type input "C:\fakepath\Matheo Bogado planilla.pdf"
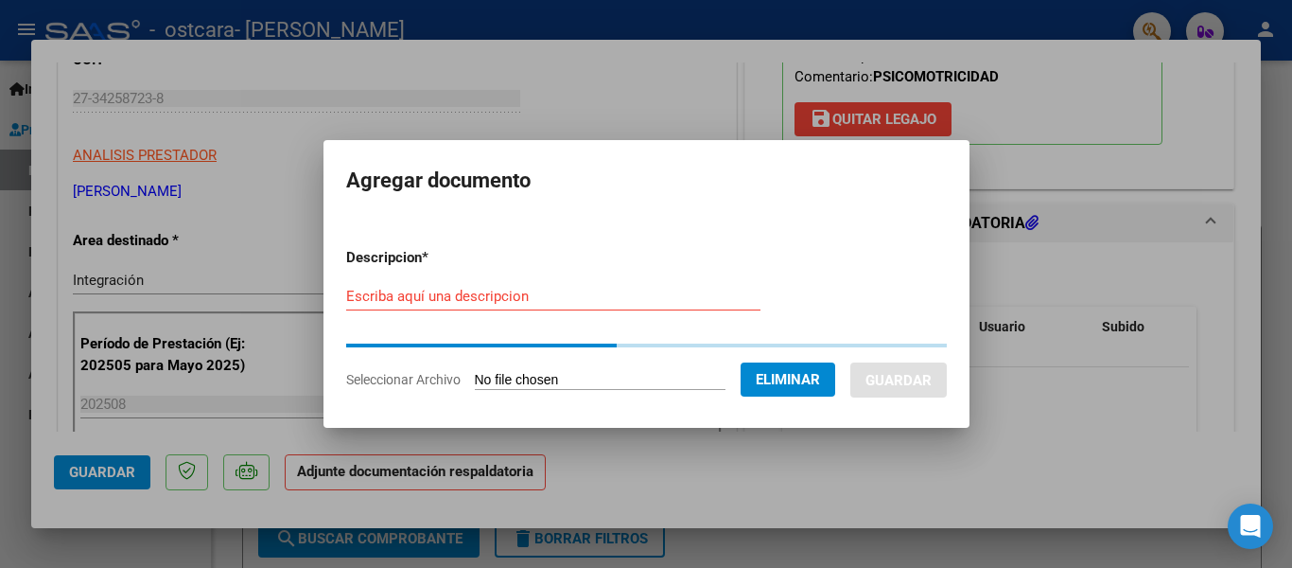
click at [492, 301] on div "Escriba aquí una descripcion" at bounding box center [553, 296] width 414 height 28
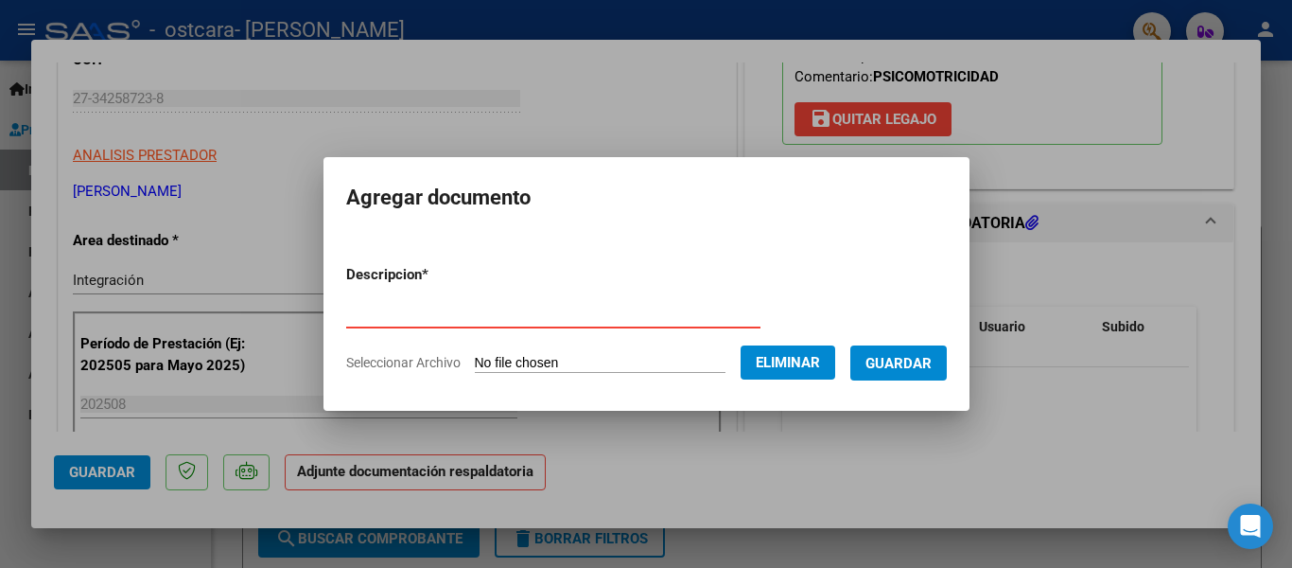
type input "Planilla de asistencia"
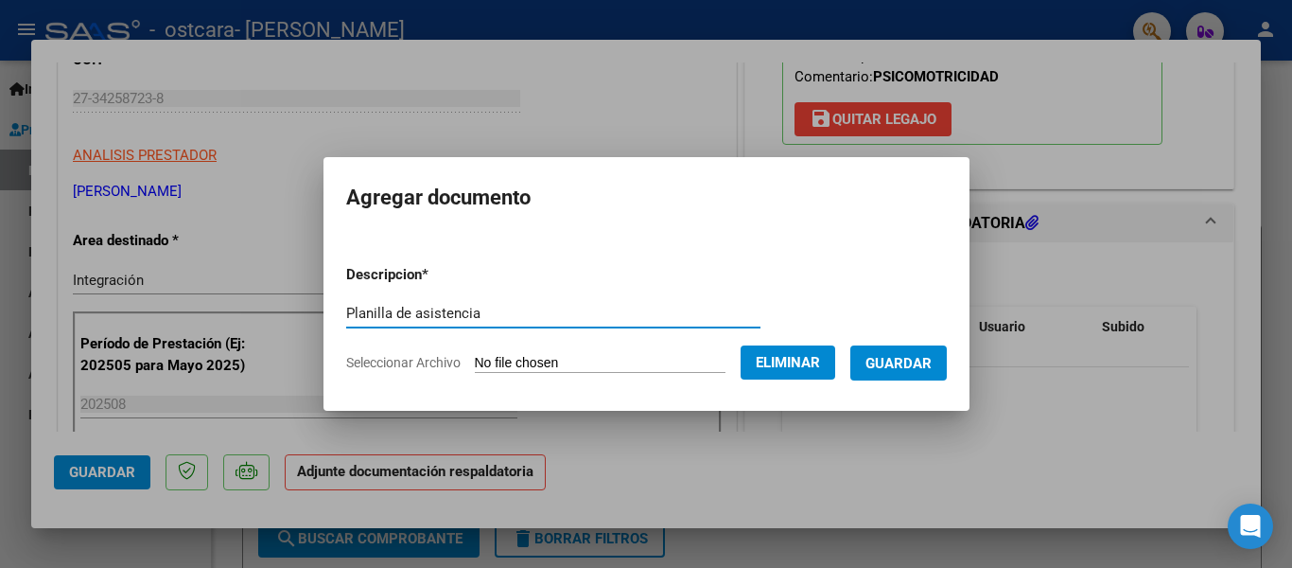
click at [906, 364] on span "Guardar" at bounding box center [899, 363] width 66 height 17
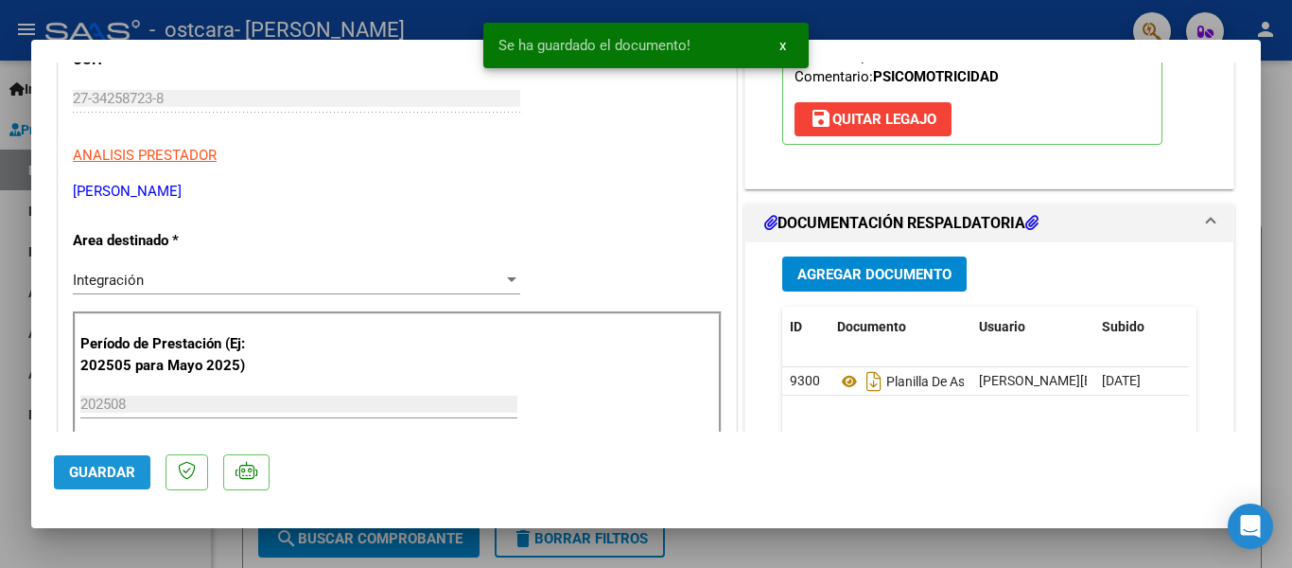
click at [114, 472] on span "Guardar" at bounding box center [102, 472] width 66 height 17
